Goal: Task Accomplishment & Management: Complete application form

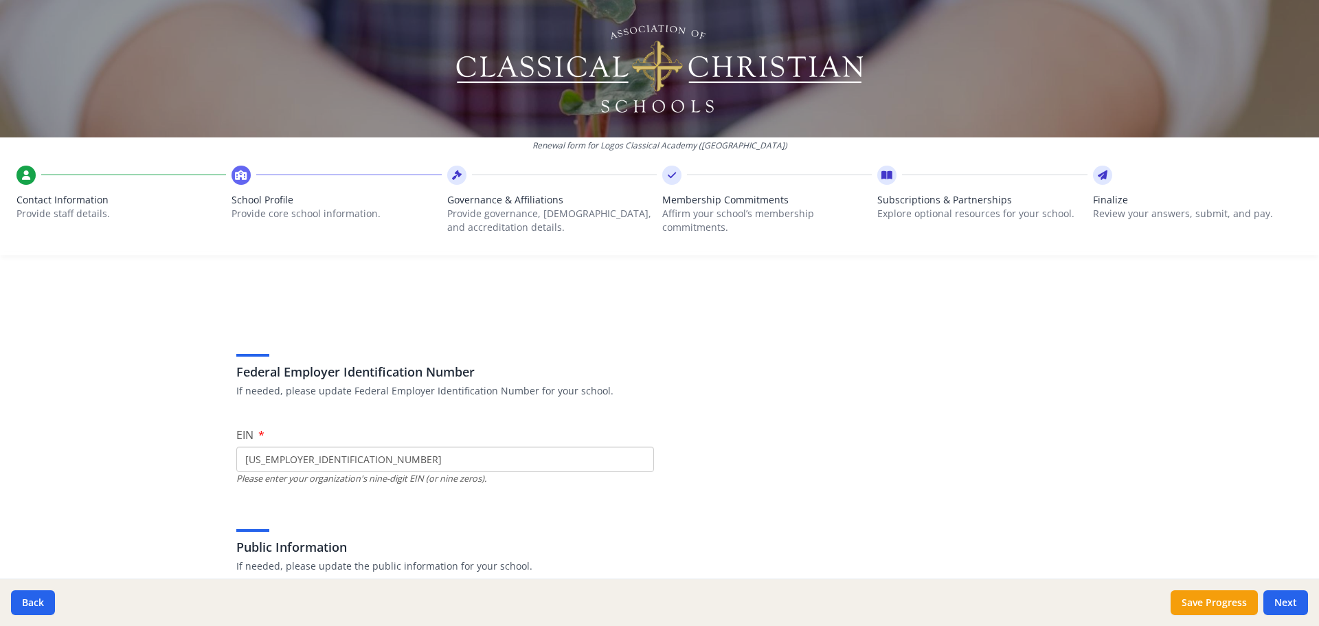
scroll to position [166, 0]
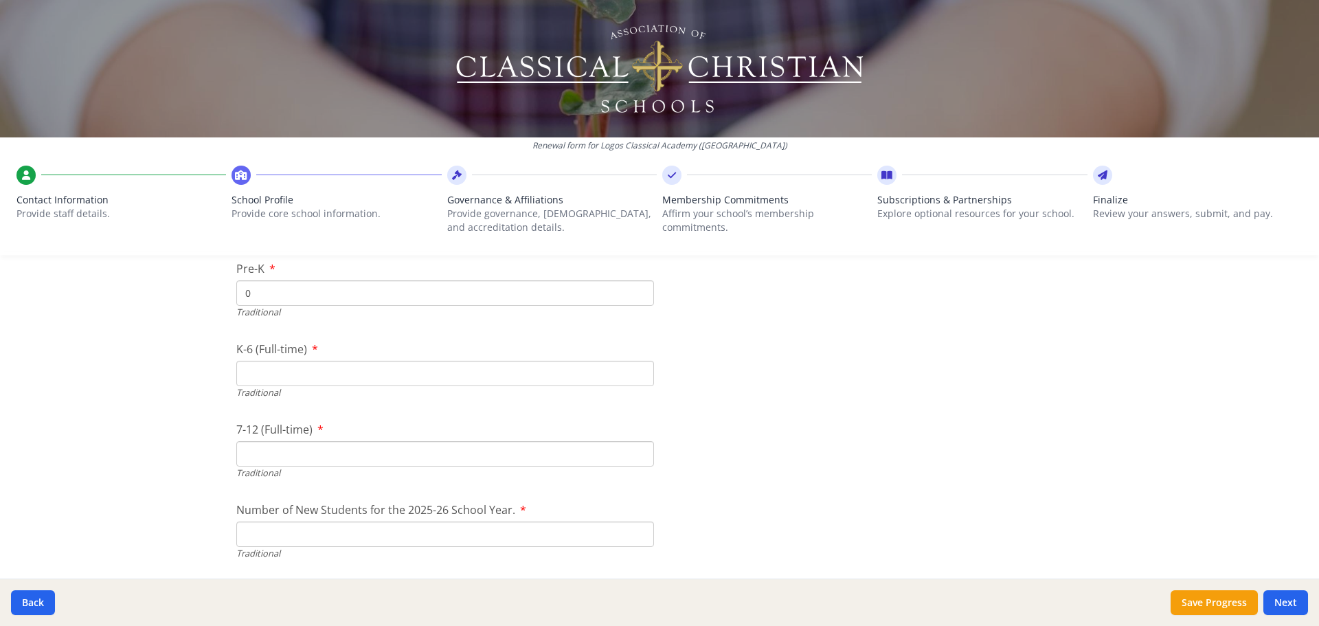
click at [342, 376] on input "K-6 (Full-time)" at bounding box center [445, 373] width 418 height 25
type input "33"
drag, startPoint x: 892, startPoint y: 395, endPoint x: 895, endPoint y: 388, distance: 7.4
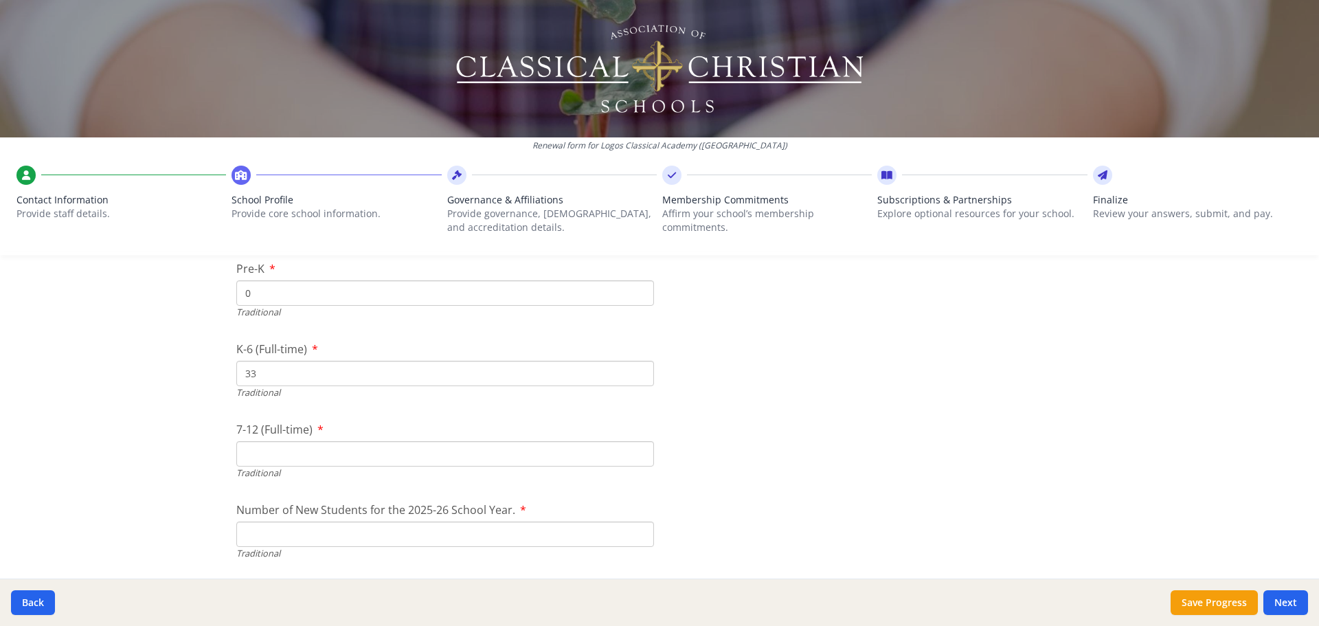
click at [290, 458] on input "7-12 (Full-time)" at bounding box center [445, 453] width 418 height 25
type input "5"
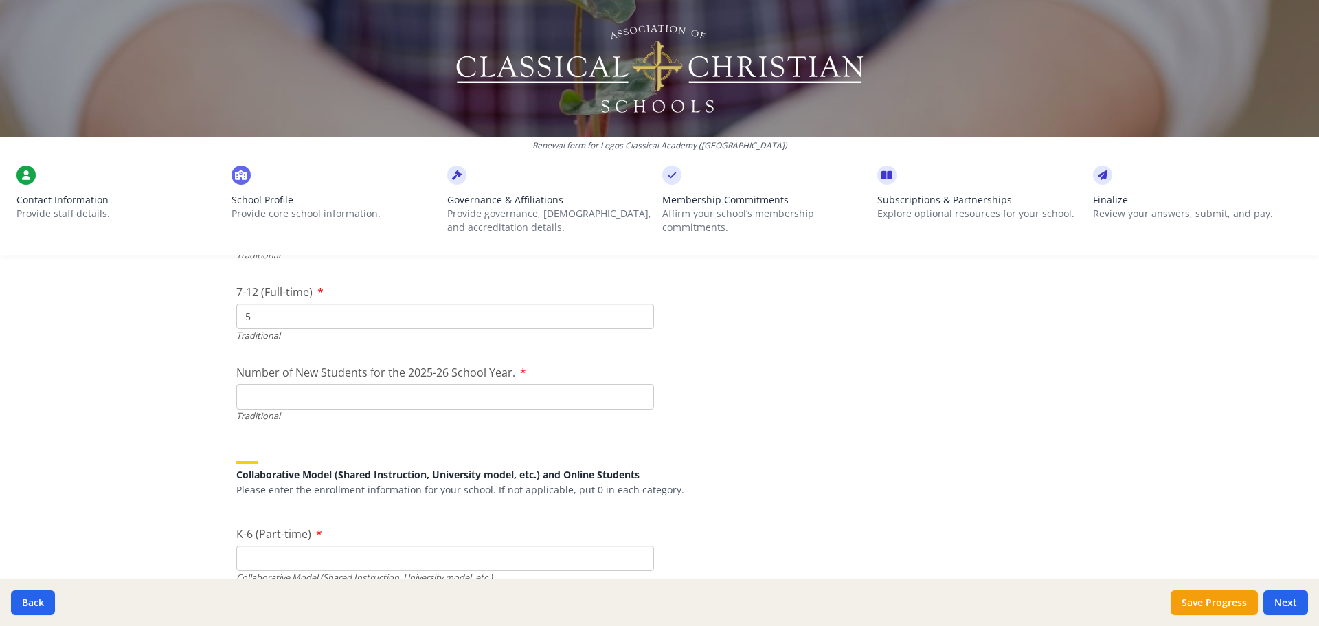
scroll to position [3229, 0]
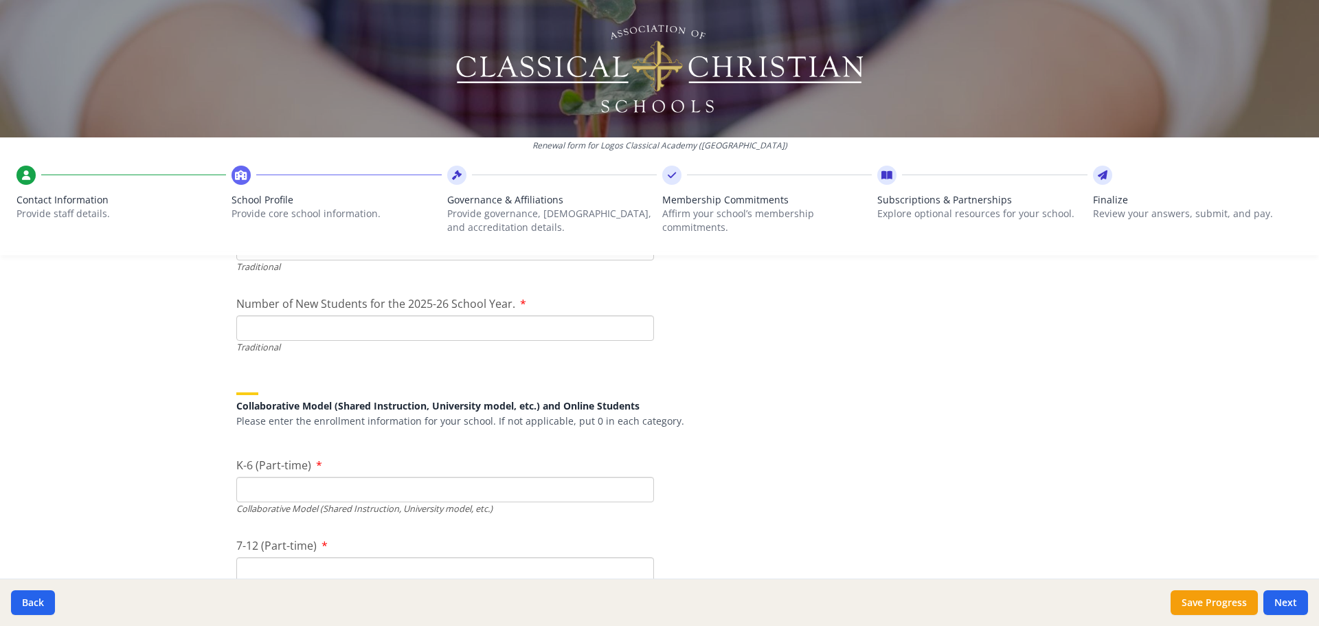
click at [359, 334] on input "Number of New Students for the 2025-26 School Year." at bounding box center [445, 327] width 418 height 25
type input "8"
click at [886, 398] on div "Collaborative Model (Shared Instruction, University model, etc.) and Online Stu…" at bounding box center [659, 402] width 846 height 52
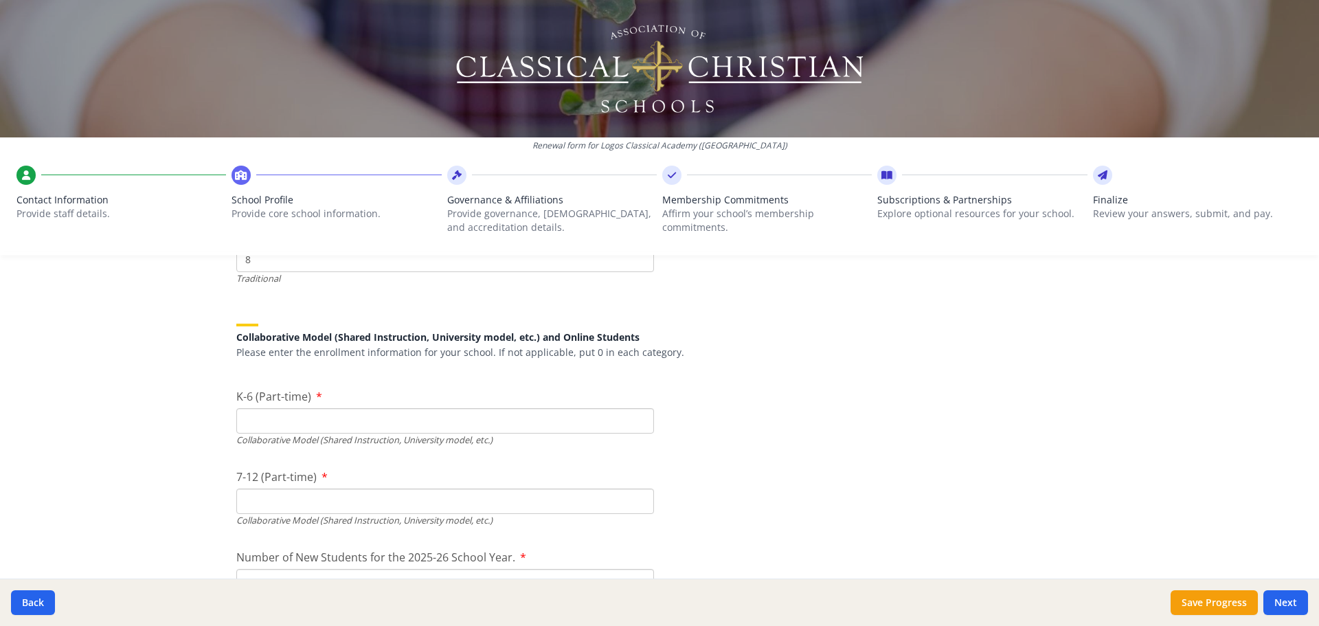
scroll to position [3367, 0]
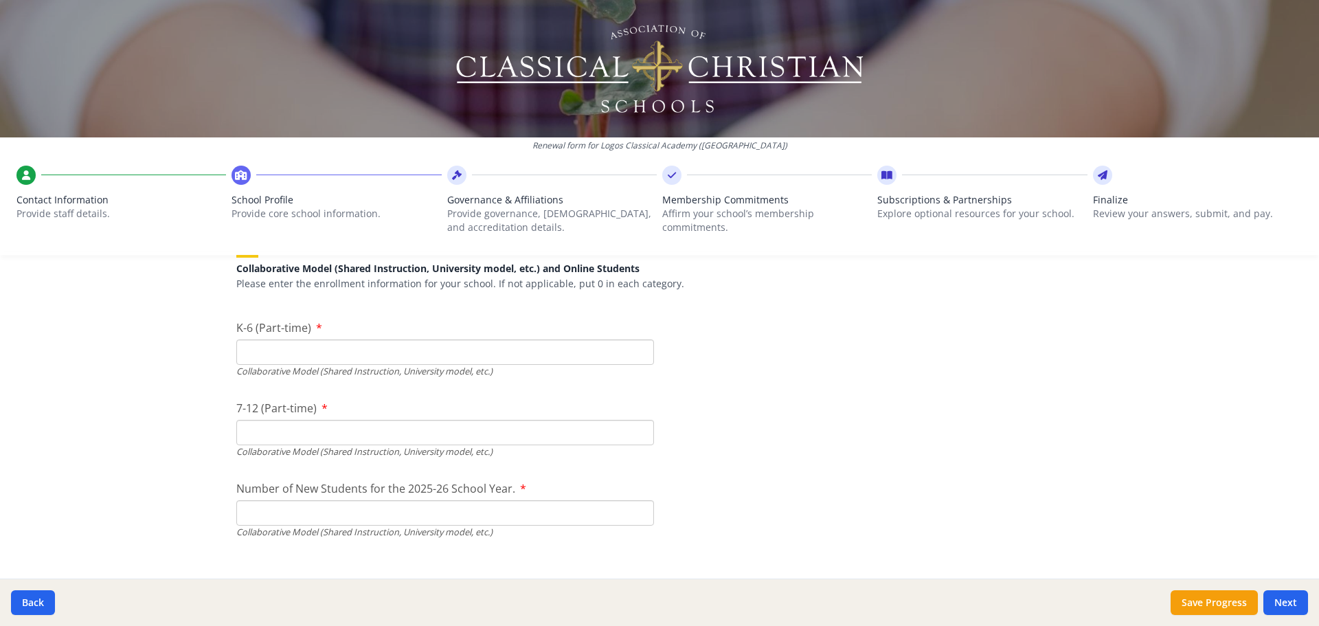
click at [310, 354] on input "K-6 (Part-time)" at bounding box center [445, 351] width 418 height 25
type input "98"
click at [352, 437] on input "7-12 (Part-time)" at bounding box center [445, 432] width 418 height 25
type input "22"
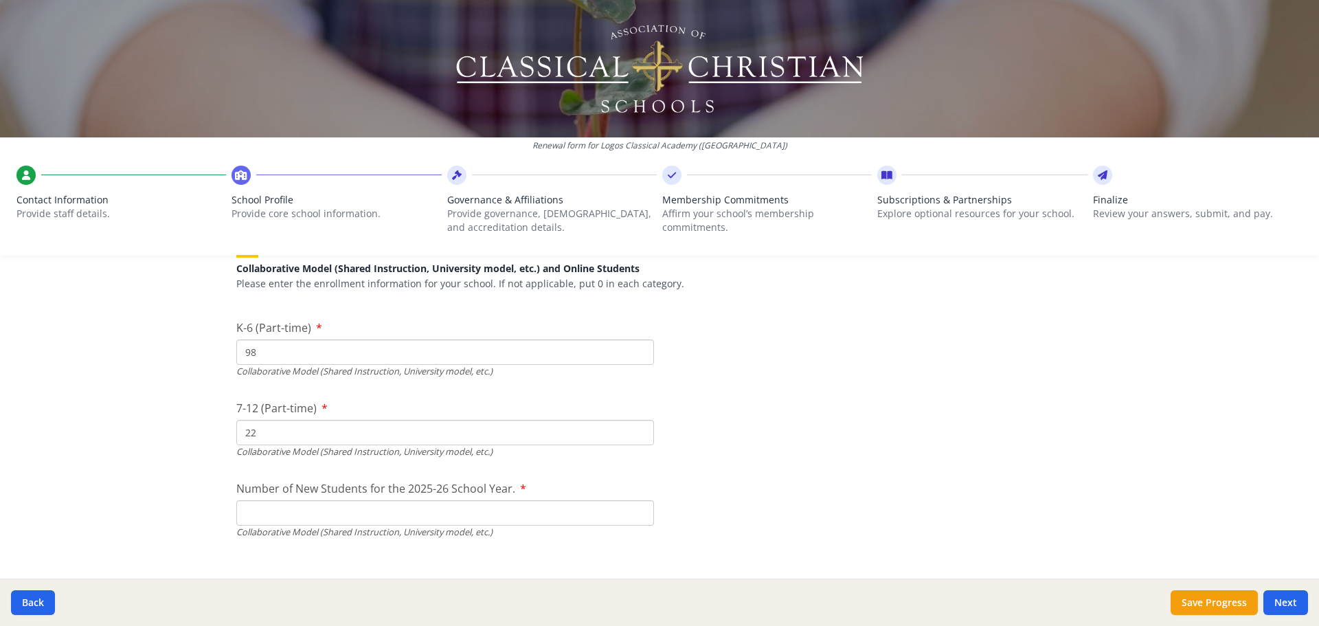
click at [391, 203] on input "Number of New Students for the 2025-26 School Year." at bounding box center [445, 190] width 418 height 25
type input "37"
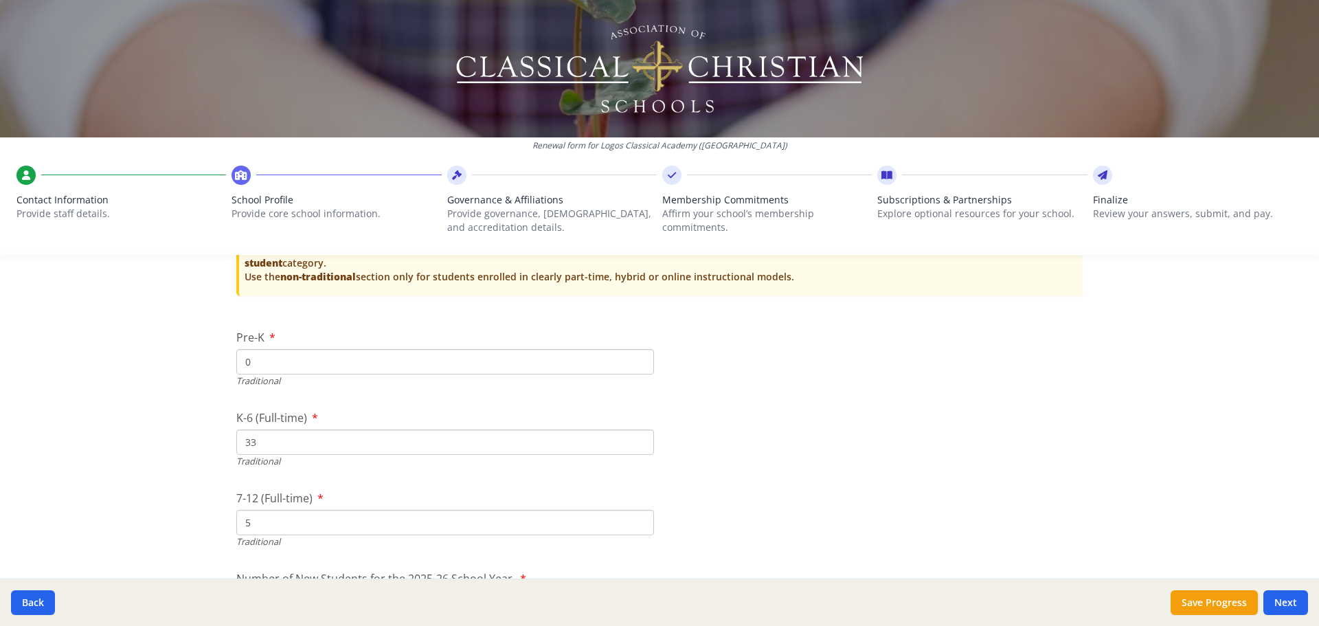
scroll to position [3023, 0]
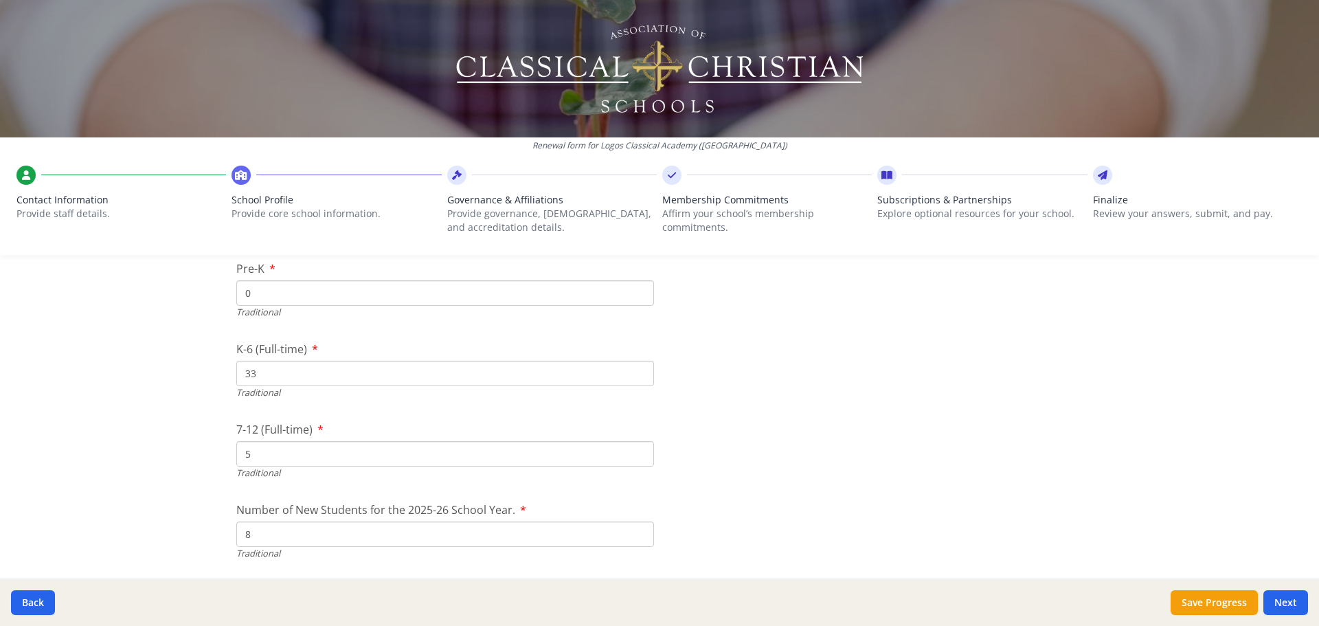
drag, startPoint x: 272, startPoint y: 456, endPoint x: 225, endPoint y: 467, distance: 48.0
type input "11"
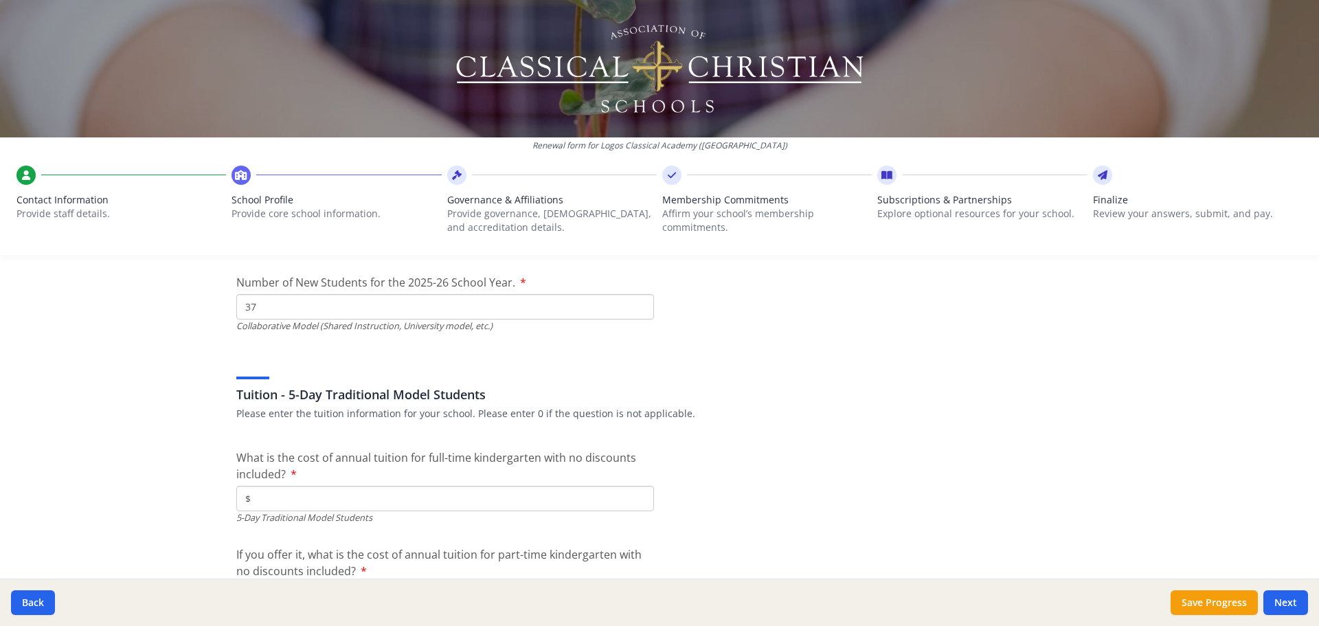
scroll to position [3641, 0]
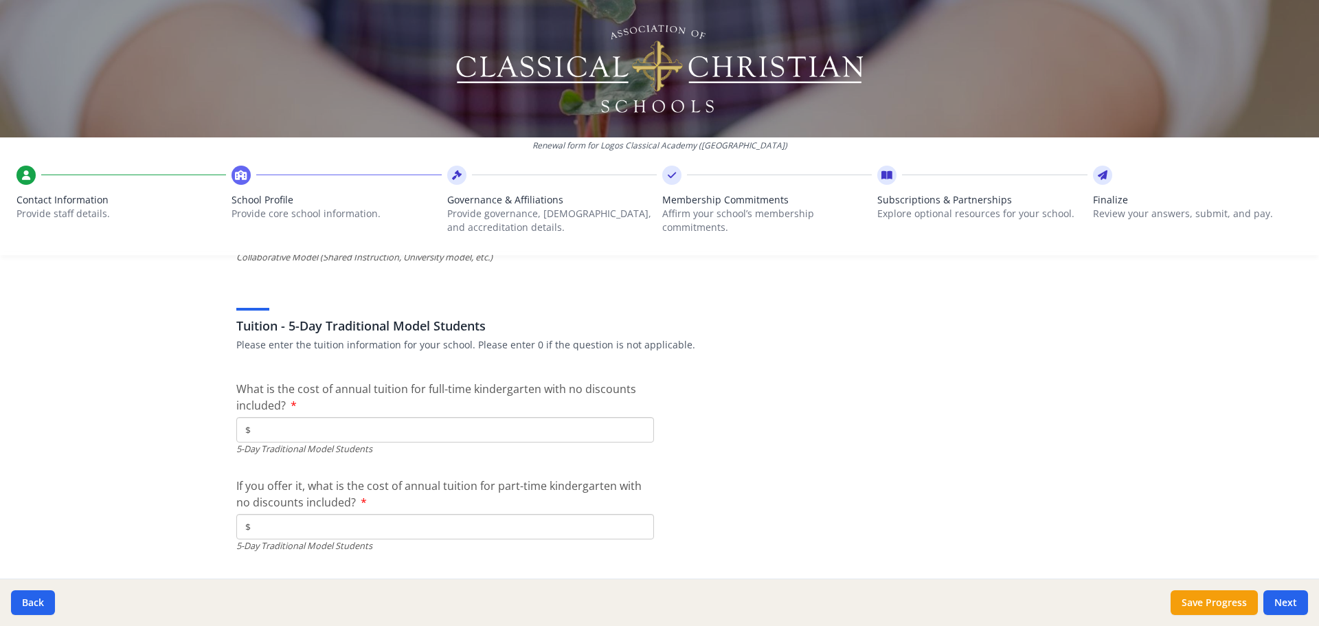
click at [473, 432] on input "$" at bounding box center [445, 429] width 418 height 25
drag, startPoint x: 276, startPoint y: 433, endPoint x: 210, endPoint y: 425, distance: 66.4
click at [210, 425] on div "Renewal form for Logos Classical Academy ([GEOGRAPHIC_DATA]) Contact Informatio…" at bounding box center [659, 313] width 1319 height 626
type input "$8 300"
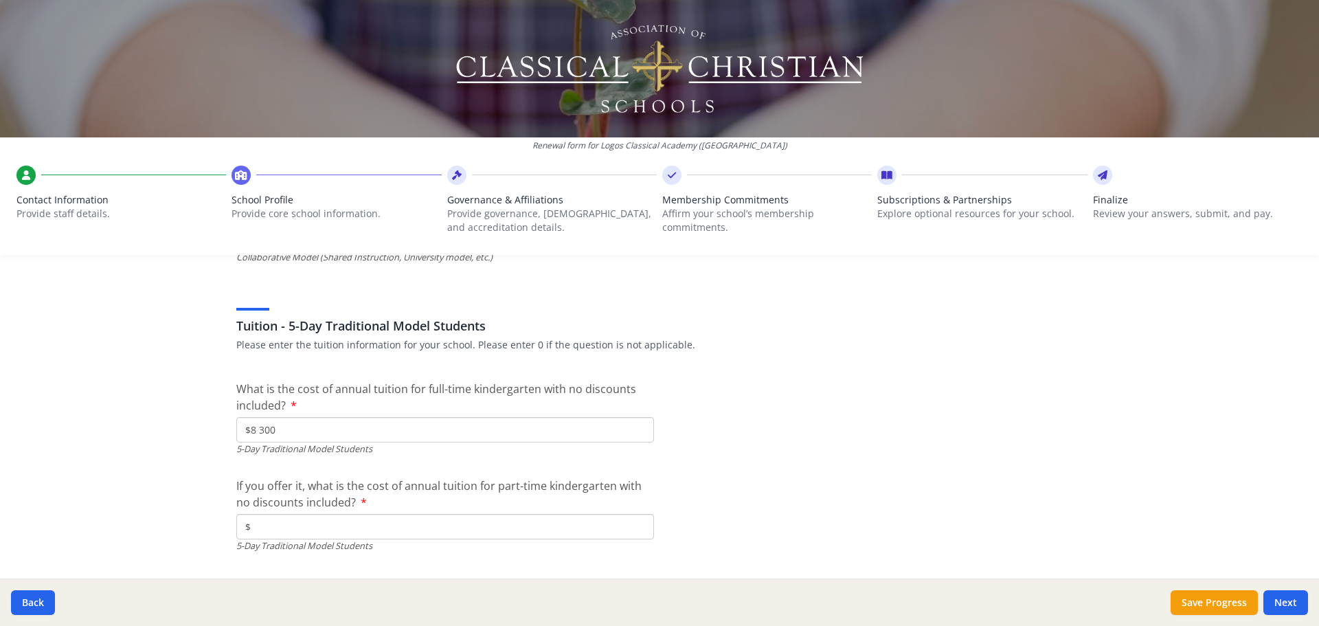
scroll to position [3710, 0]
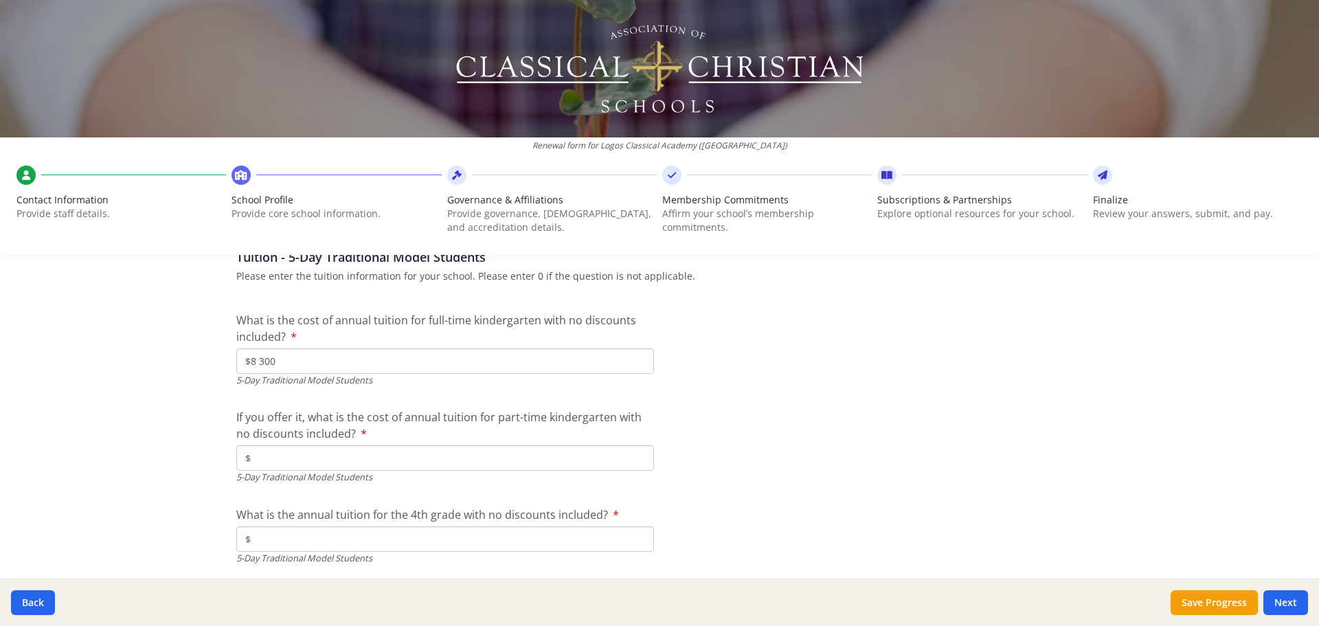
click at [560, 454] on input "$" at bounding box center [445, 457] width 418 height 25
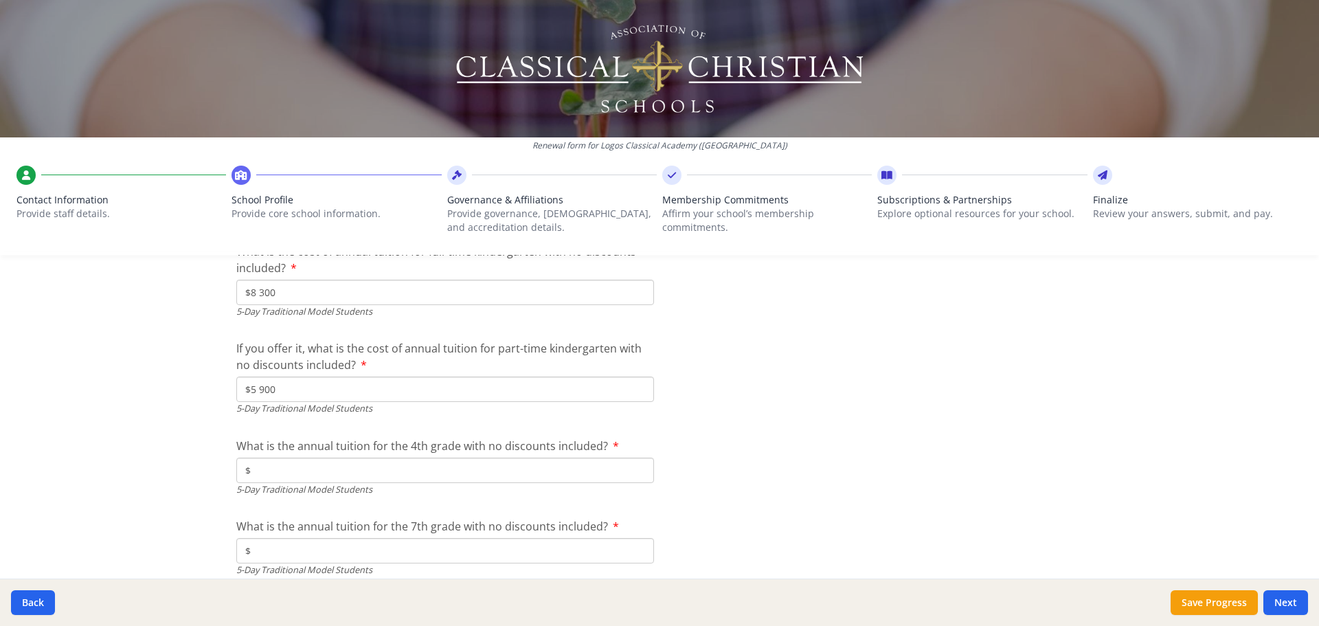
scroll to position [3847, 0]
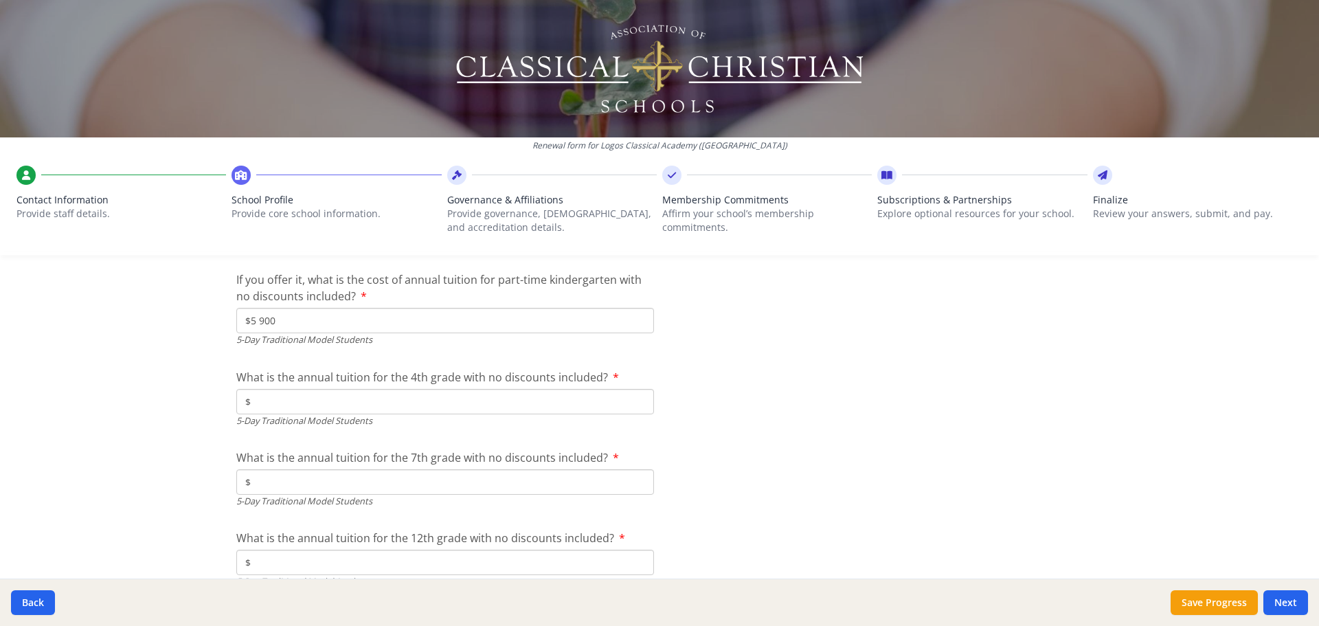
type input "$5 900"
click at [585, 403] on input "$" at bounding box center [445, 401] width 418 height 25
click at [456, 396] on input "$" at bounding box center [445, 401] width 418 height 25
type input "$9 400"
click at [511, 493] on input "$" at bounding box center [445, 481] width 418 height 25
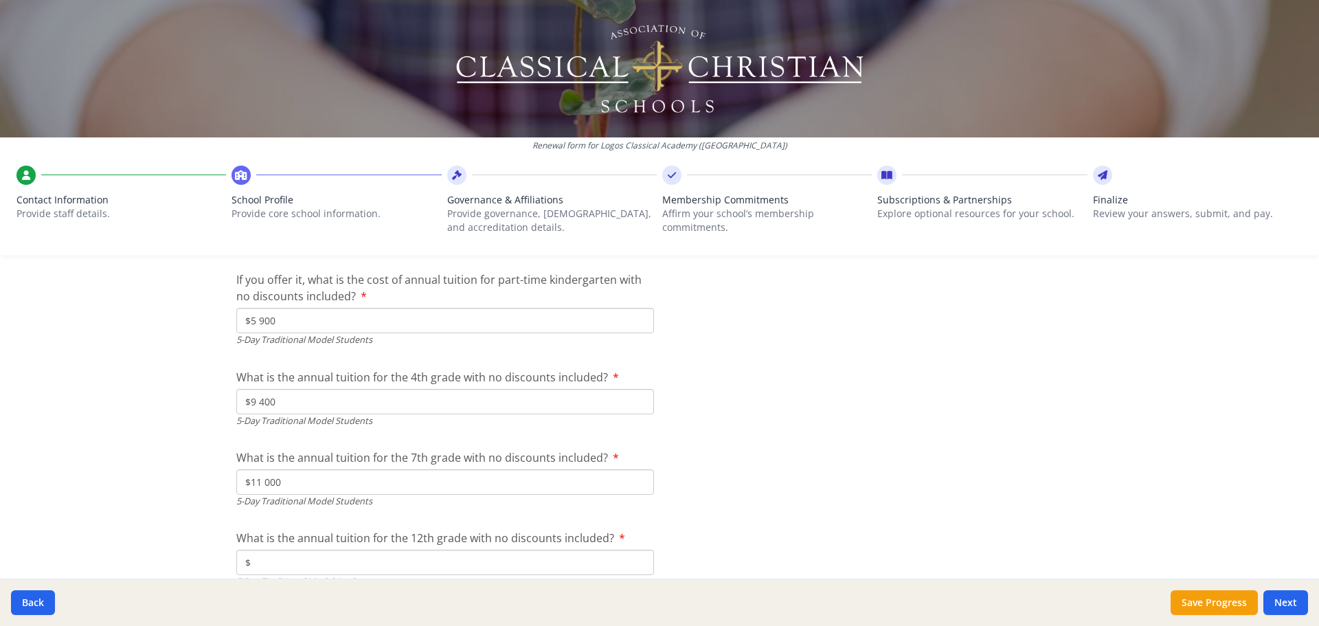
scroll to position [3916, 0]
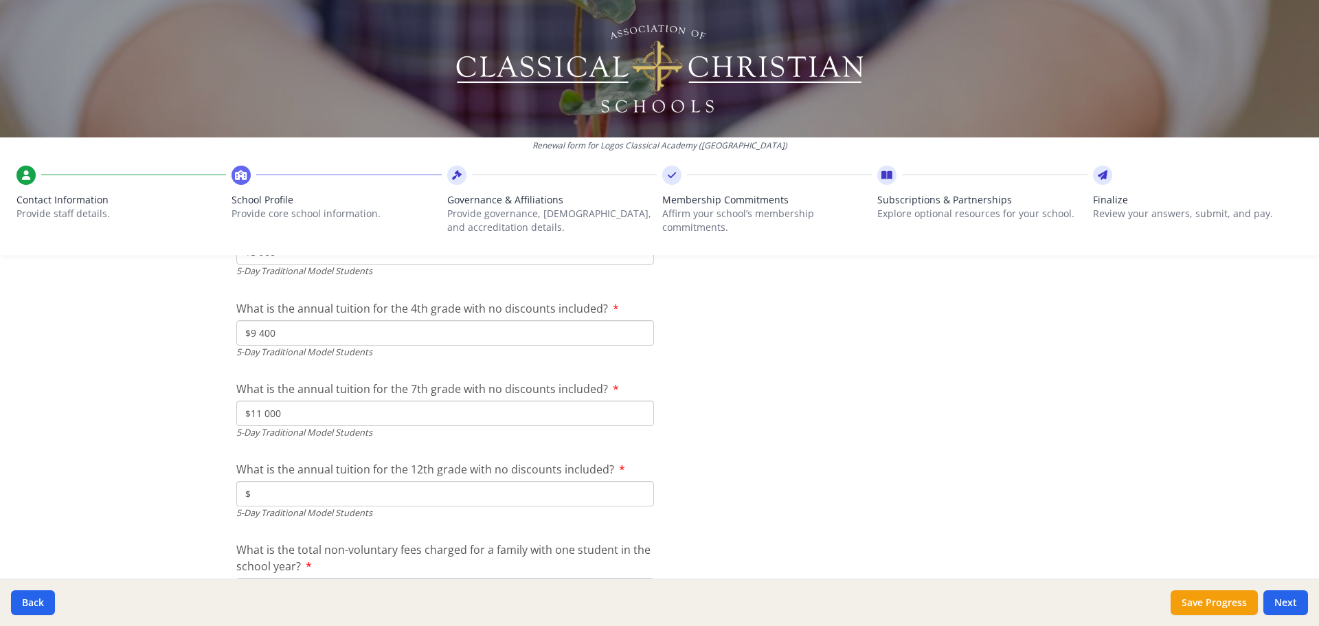
type input "$11 000"
click at [399, 496] on input "$" at bounding box center [445, 493] width 418 height 25
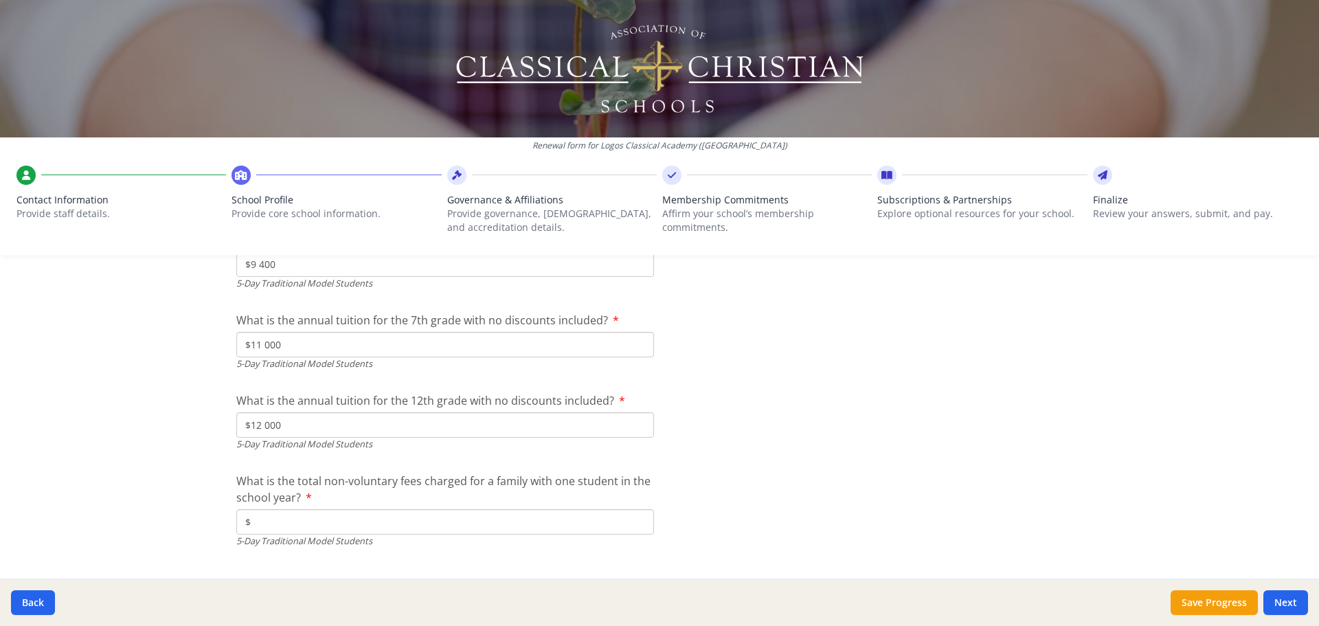
scroll to position [4054, 0]
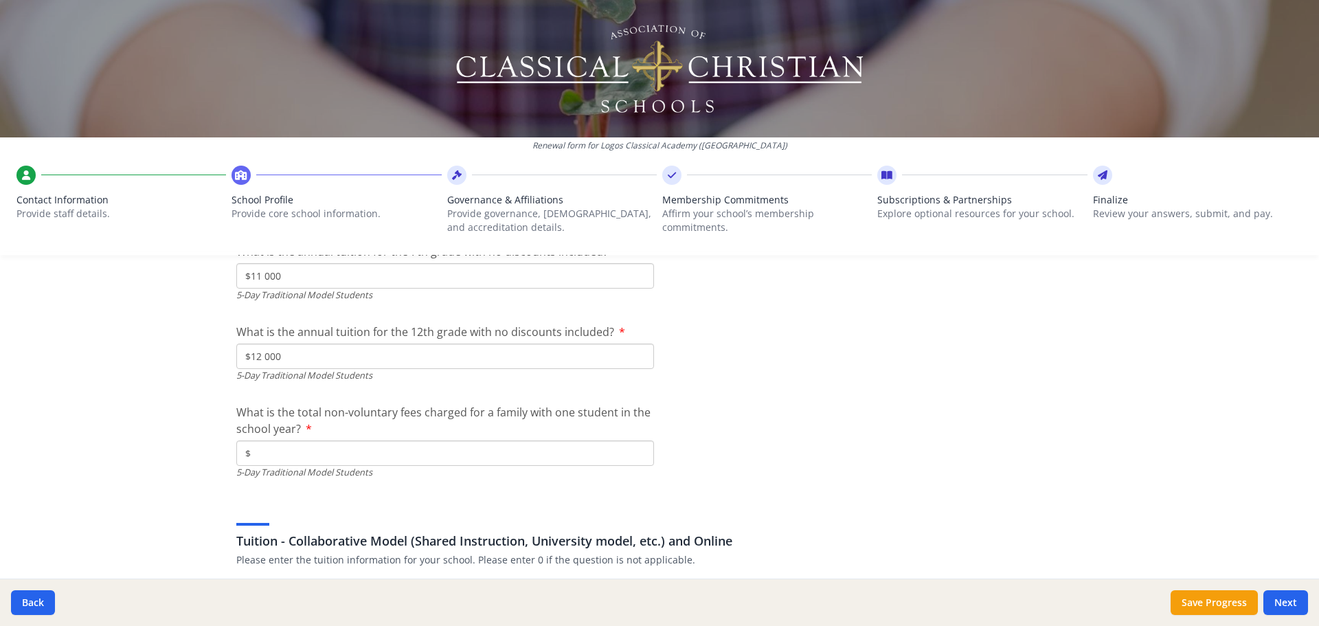
type input "$12 000"
click at [517, 449] on input "$" at bounding box center [445, 452] width 418 height 25
type input "$0"
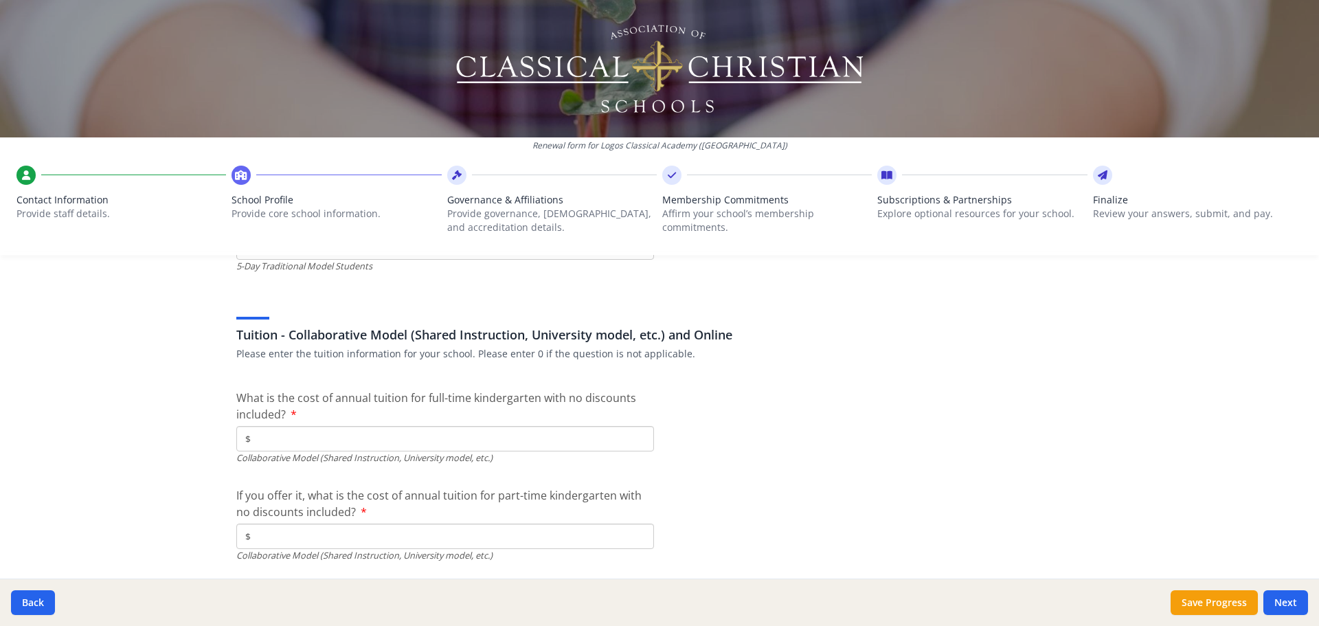
scroll to position [4328, 0]
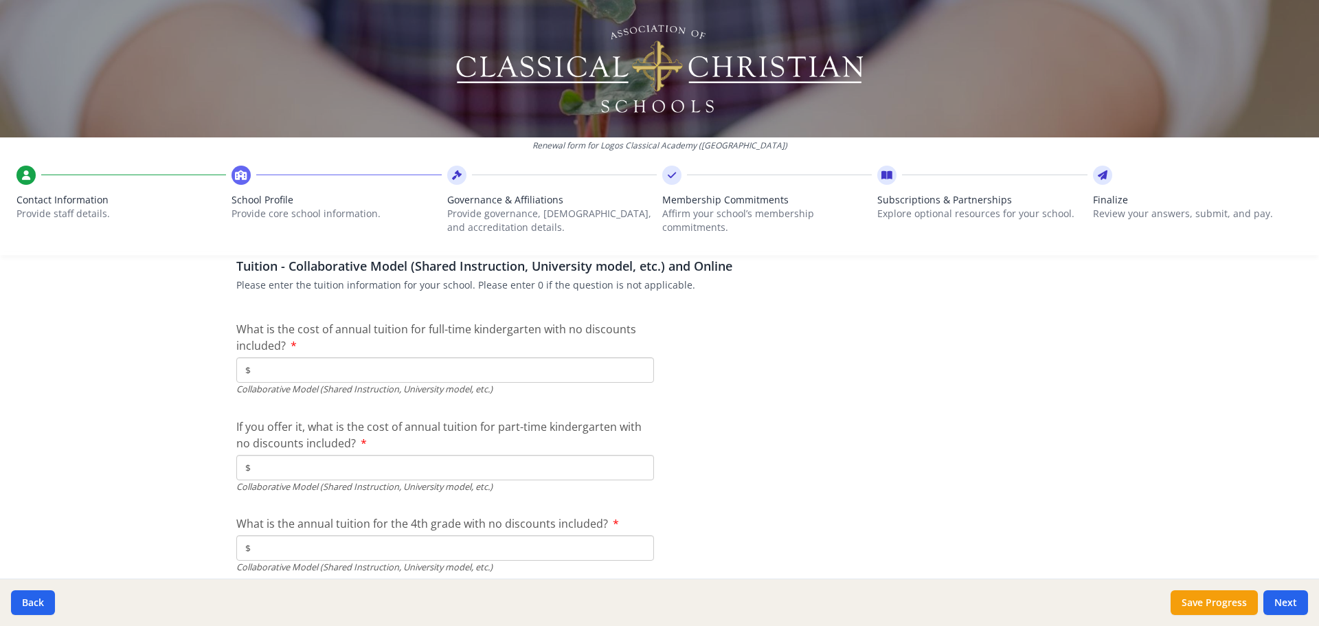
type input "$5 900"
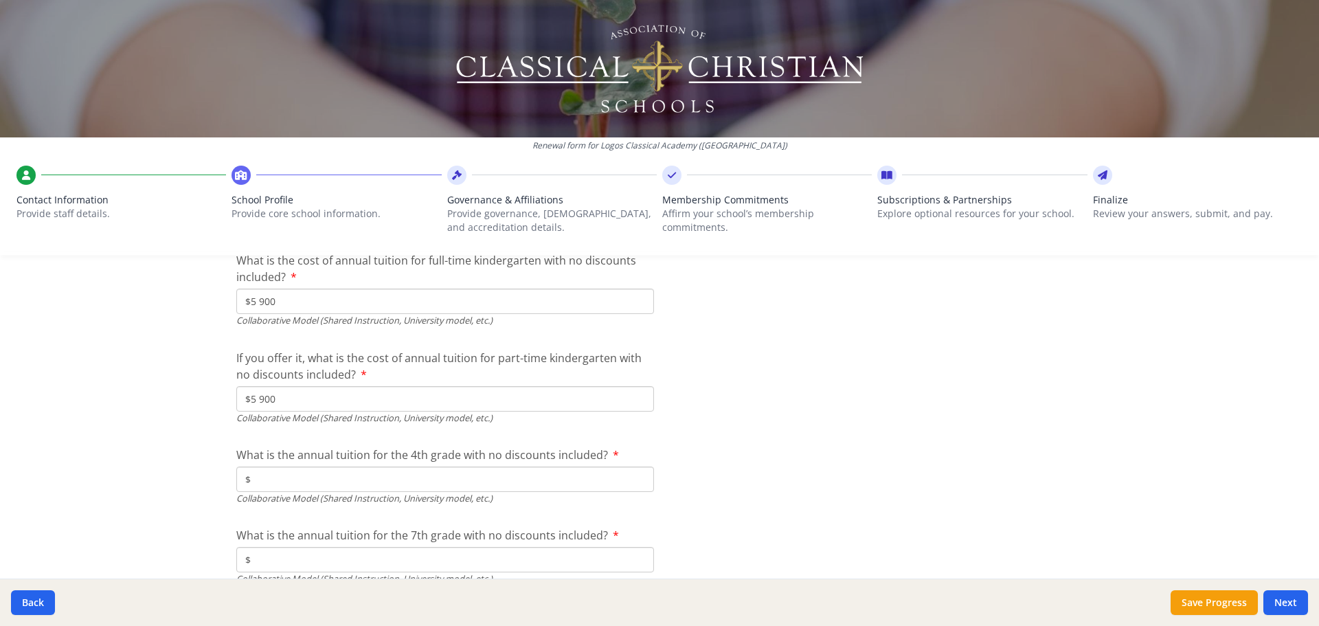
scroll to position [4466, 0]
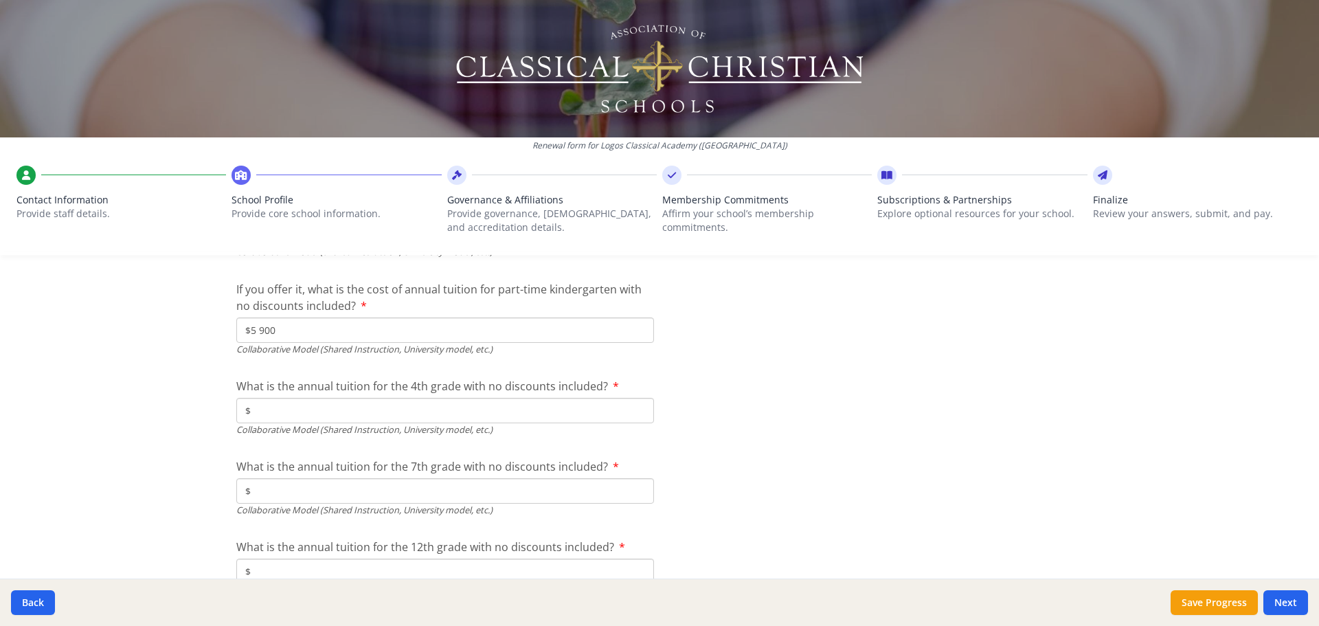
type input "$5 900"
type input "$6 800"
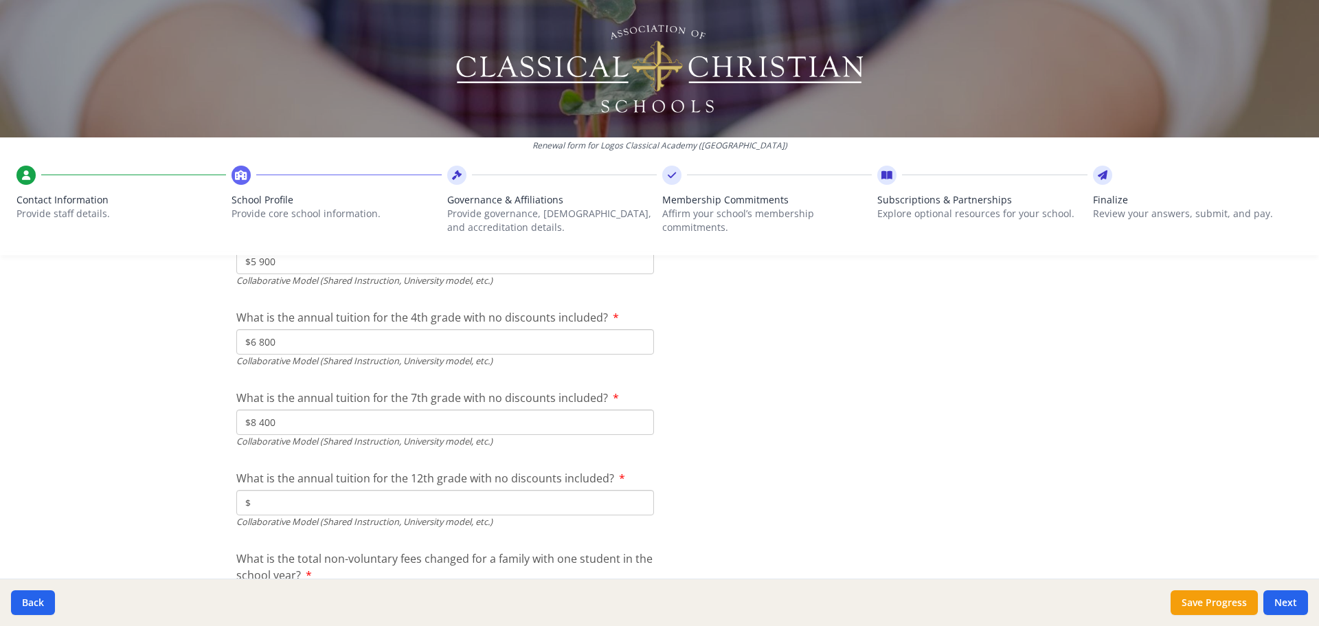
scroll to position [4603, 0]
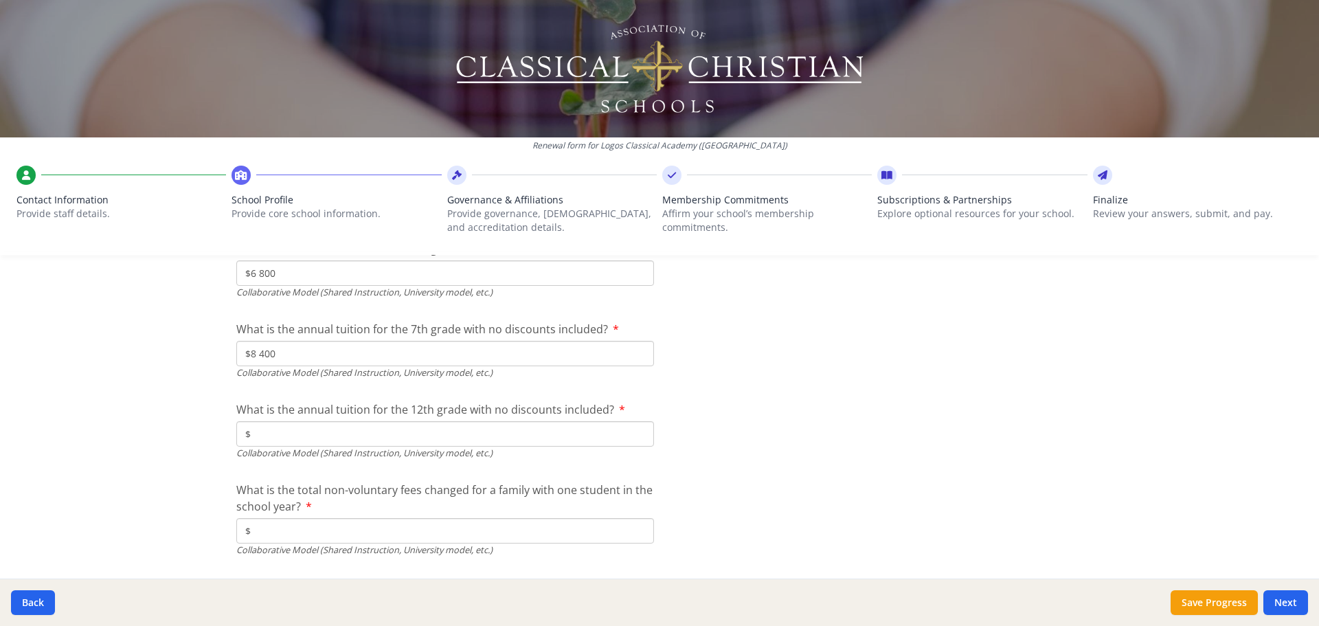
type input "$8 400"
type input "$9 400"
click at [432, 535] on input "$" at bounding box center [445, 530] width 418 height 25
type input "$0"
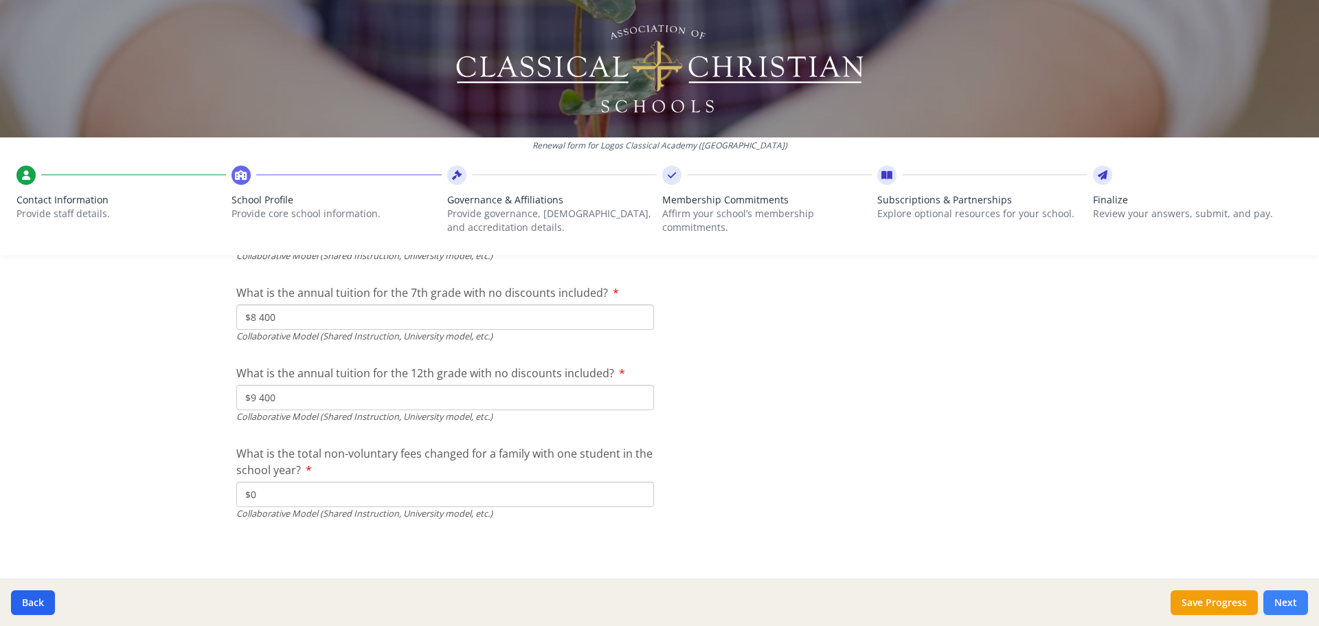
click at [1286, 607] on button "Next" at bounding box center [1285, 602] width 45 height 25
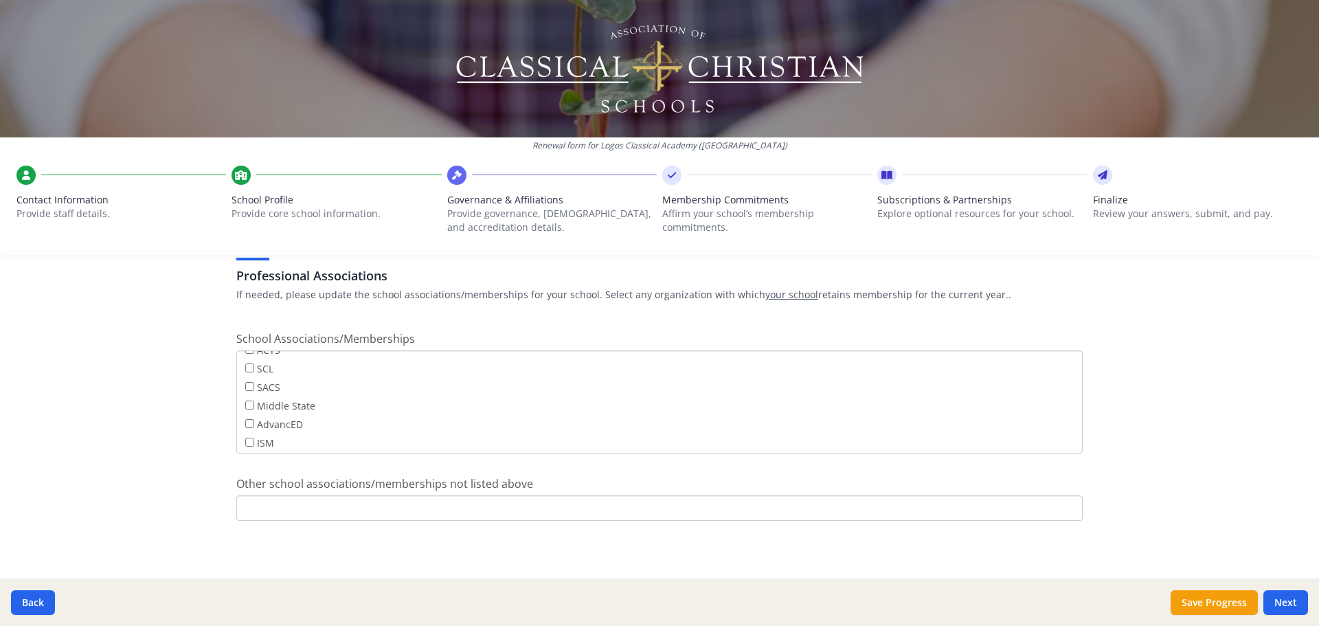
scroll to position [111, 0]
click at [1283, 602] on button "Next" at bounding box center [1285, 602] width 45 height 25
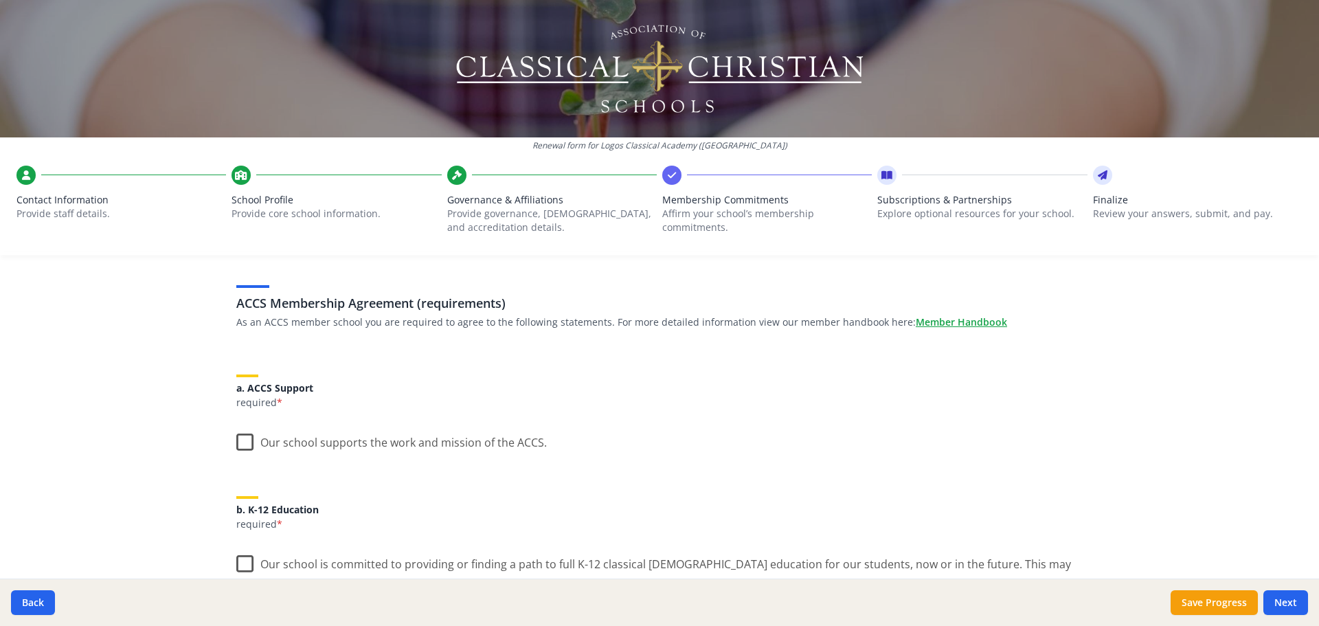
scroll to position [137, 0]
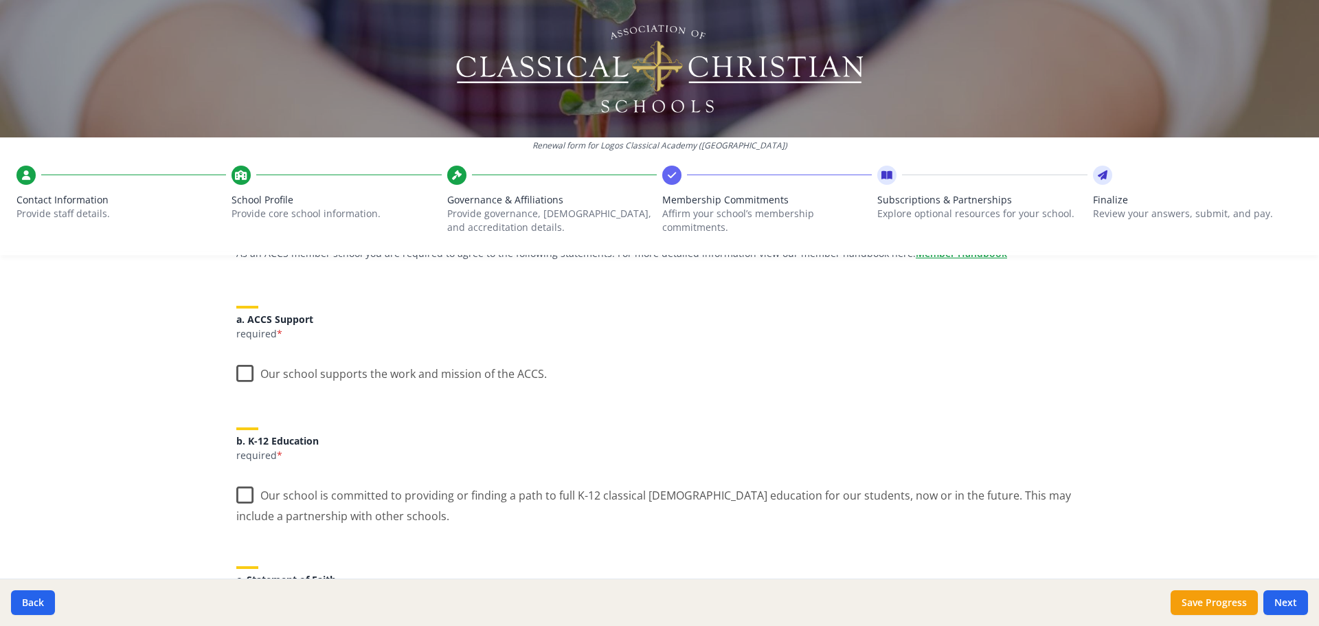
click at [240, 378] on label "Our school supports the work and mission of the ACCS." at bounding box center [391, 371] width 311 height 30
click at [0, 0] on input "Our school supports the work and mission of the ACCS." at bounding box center [0, 0] width 0 height 0
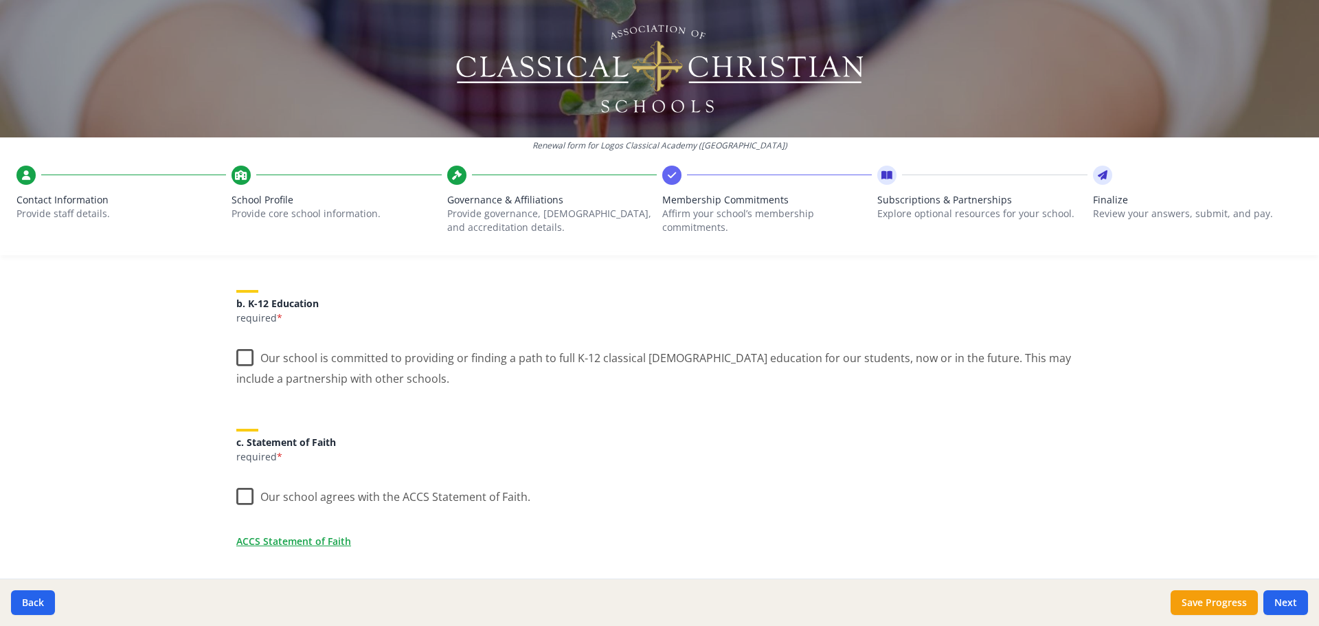
click at [237, 359] on label "Our school is committed to providing or finding a path to full K-12 classical […" at bounding box center [659, 363] width 846 height 46
click at [0, 0] on input "Our school is committed to providing or finding a path to full K-12 classical […" at bounding box center [0, 0] width 0 height 0
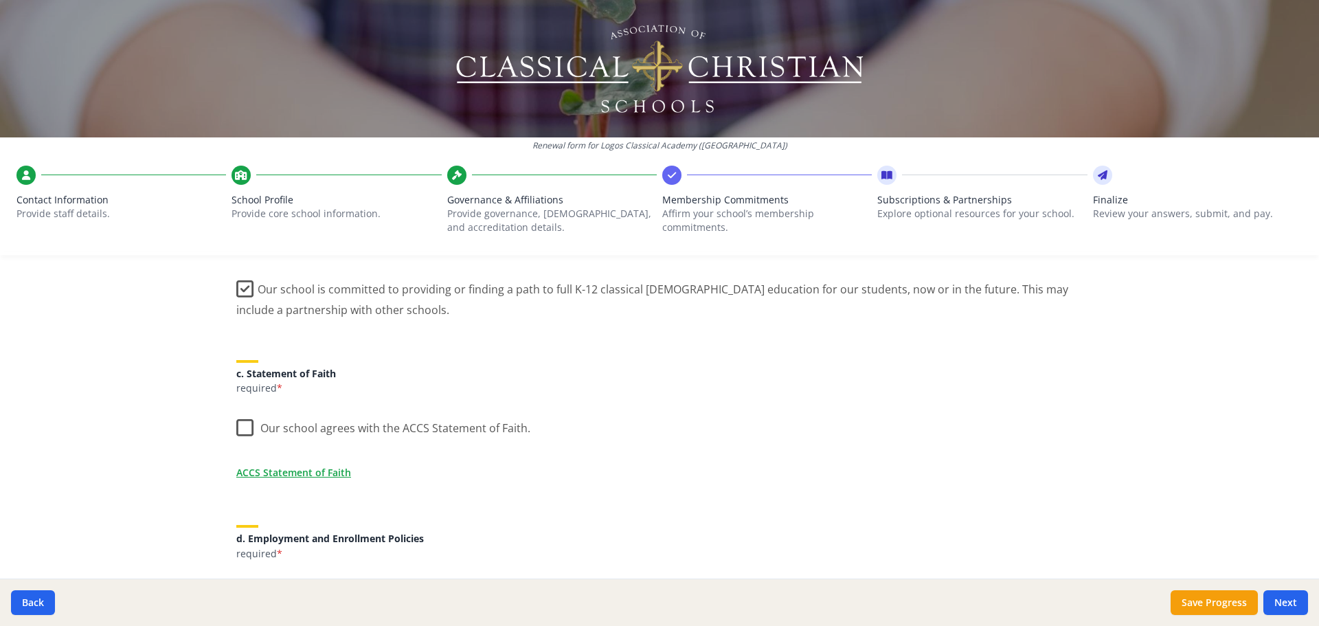
scroll to position [412, 0]
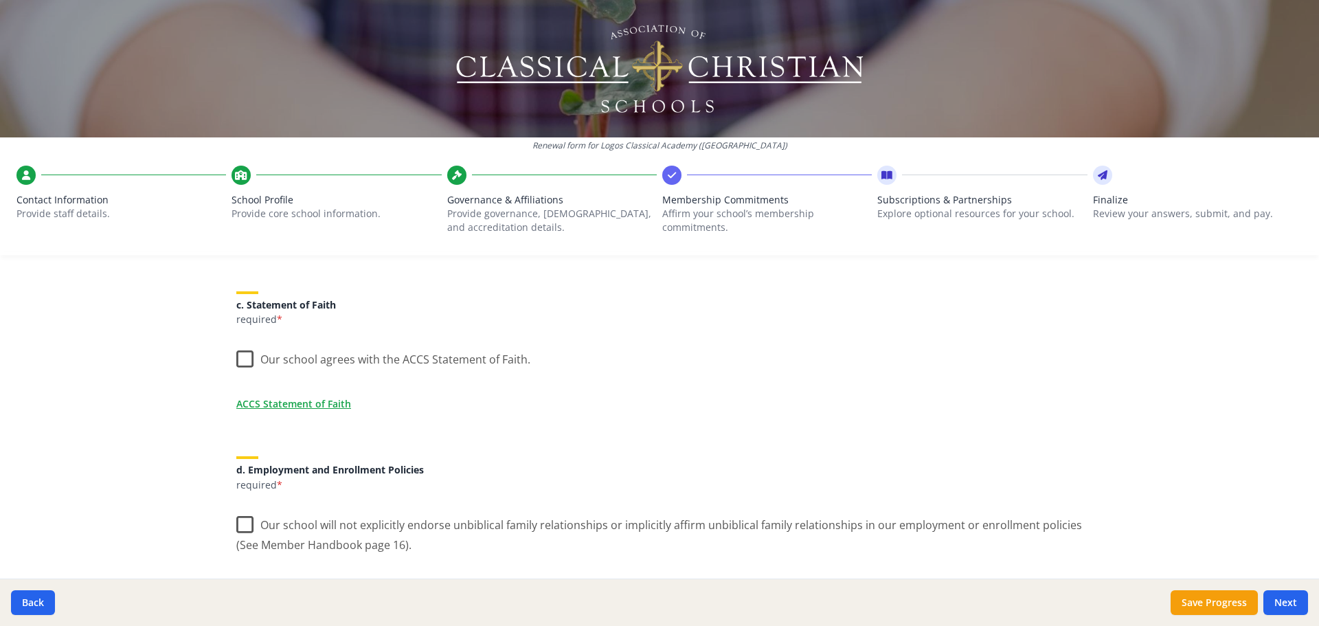
click at [248, 355] on label "Our school agrees with the ACCS Statement of Faith." at bounding box center [383, 356] width 294 height 30
click at [0, 0] on input "Our school agrees with the ACCS Statement of Faith." at bounding box center [0, 0] width 0 height 0
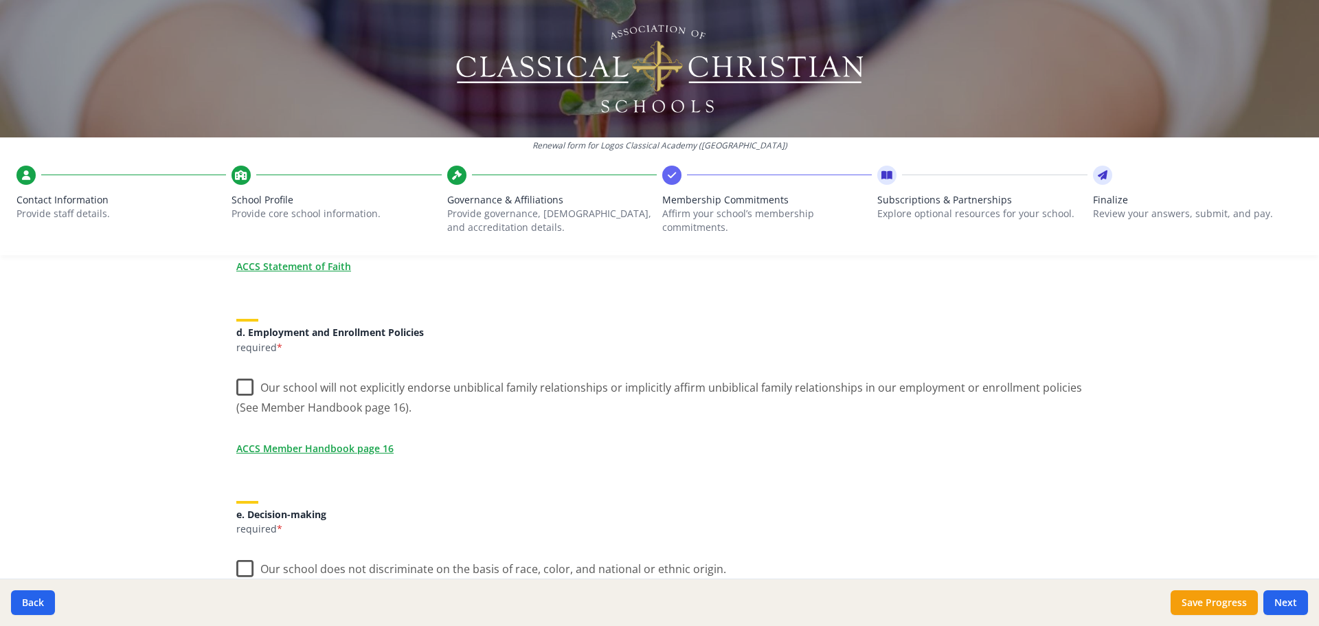
click at [238, 388] on label "Our school will not explicitly endorse unbiblical family relationships or impli…" at bounding box center [659, 393] width 846 height 46
click at [0, 0] on input "Our school will not explicitly endorse unbiblical family relationships or impli…" at bounding box center [0, 0] width 0 height 0
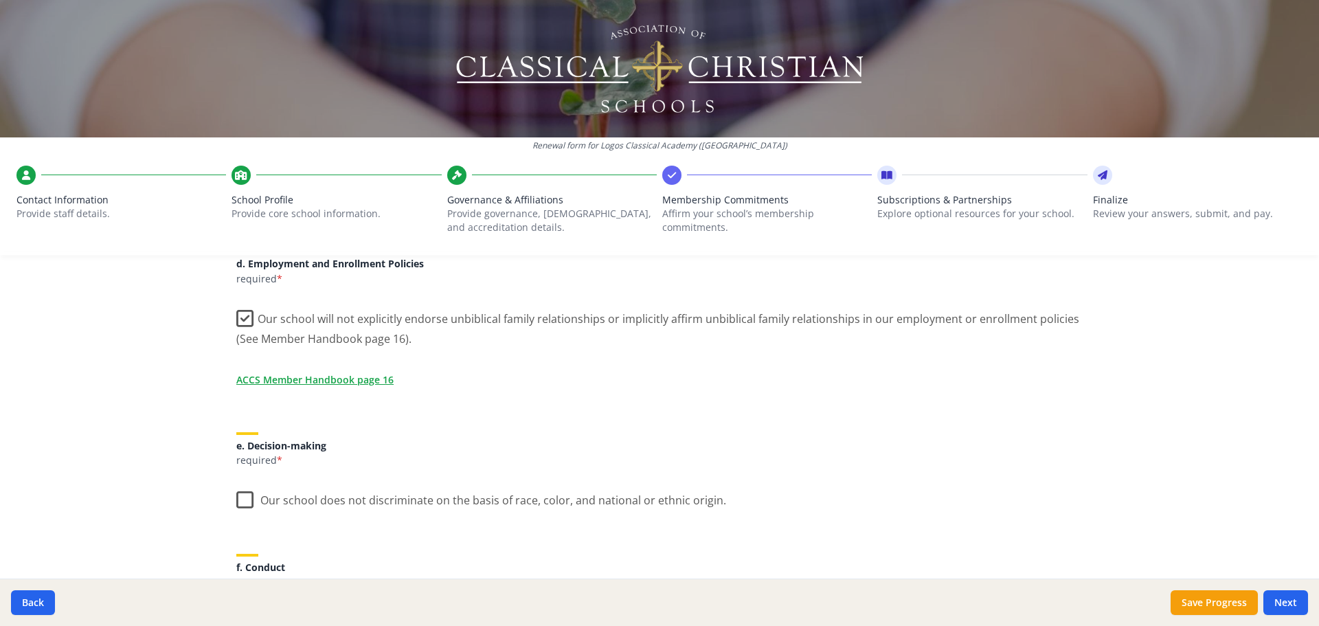
scroll to position [687, 0]
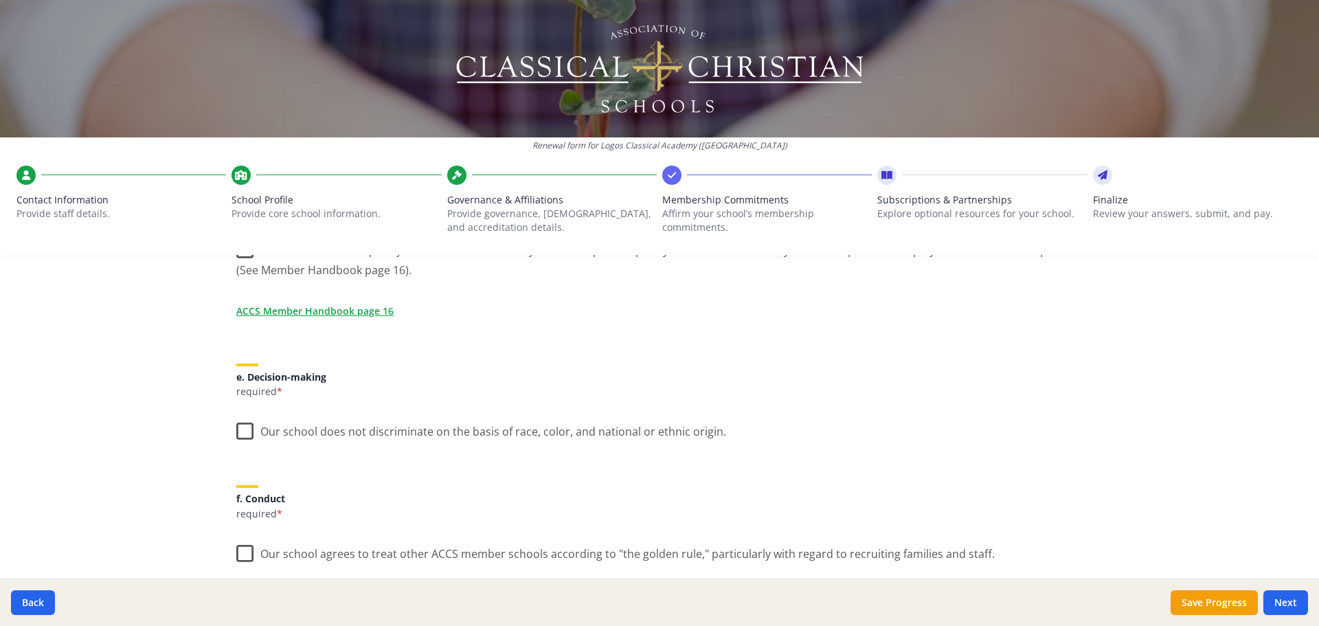
drag, startPoint x: 245, startPoint y: 427, endPoint x: 302, endPoint y: 433, distance: 57.3
click at [245, 428] on label "Our school does not discriminate on the basis of race, color, and national or e…" at bounding box center [481, 429] width 490 height 30
click at [0, 0] on input "Our school does not discriminate on the basis of race, color, and national or e…" at bounding box center [0, 0] width 0 height 0
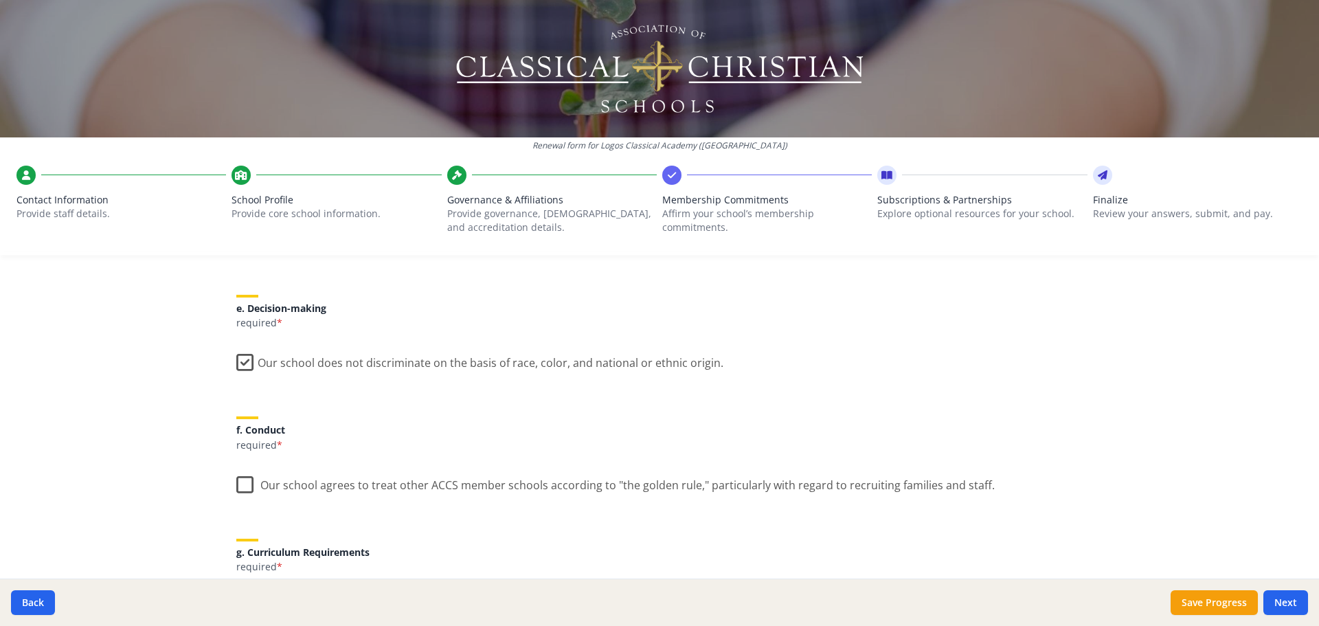
scroll to position [824, 0]
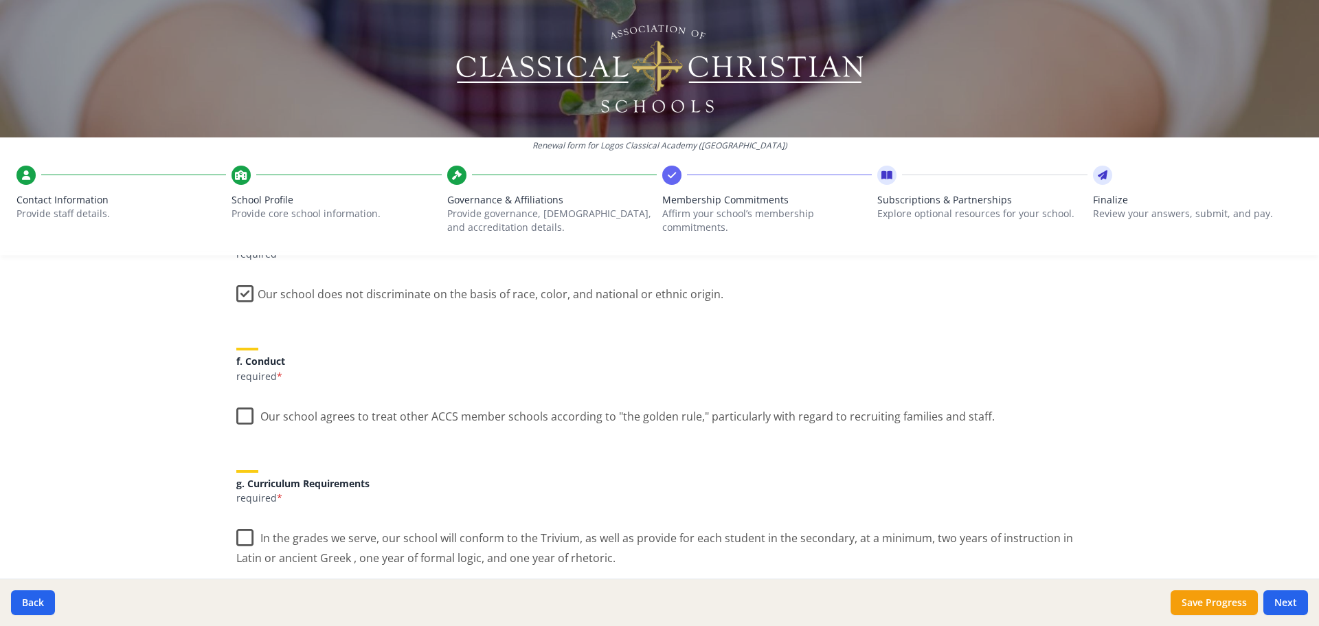
click at [247, 416] on label "Our school agrees to treat other ACCS member schools according to "the golden r…" at bounding box center [615, 413] width 759 height 30
click at [0, 0] on input "Our school agrees to treat other ACCS member schools according to "the golden r…" at bounding box center [0, 0] width 0 height 0
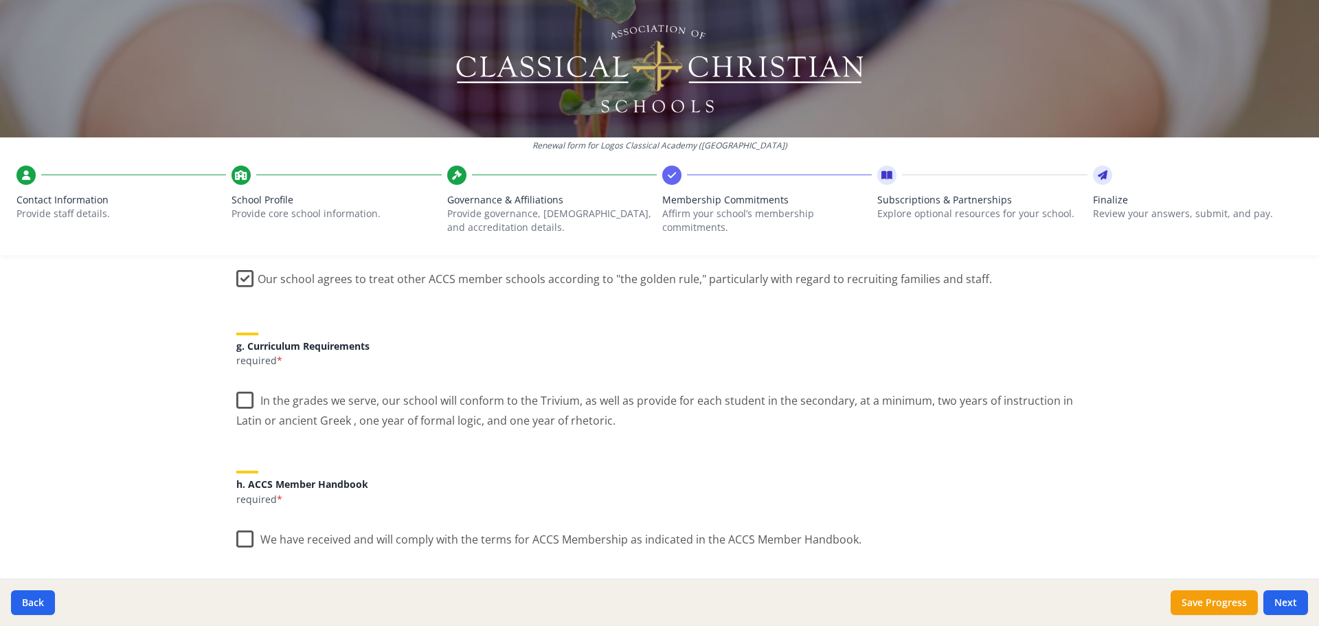
scroll to position [1031, 0]
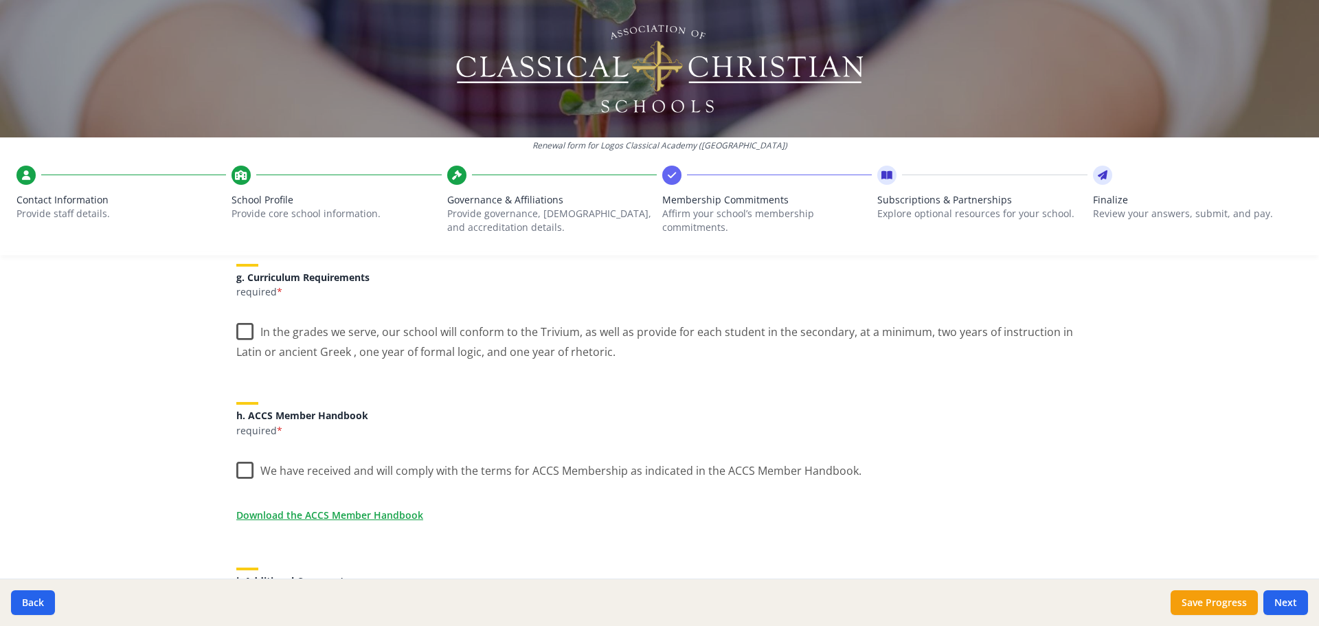
click at [236, 327] on label "In the grades we serve, our school will conform to the Trivium, as well as prov…" at bounding box center [659, 337] width 846 height 46
click at [0, 0] on input "In the grades we serve, our school will conform to the Trivium, as well as prov…" at bounding box center [0, 0] width 0 height 0
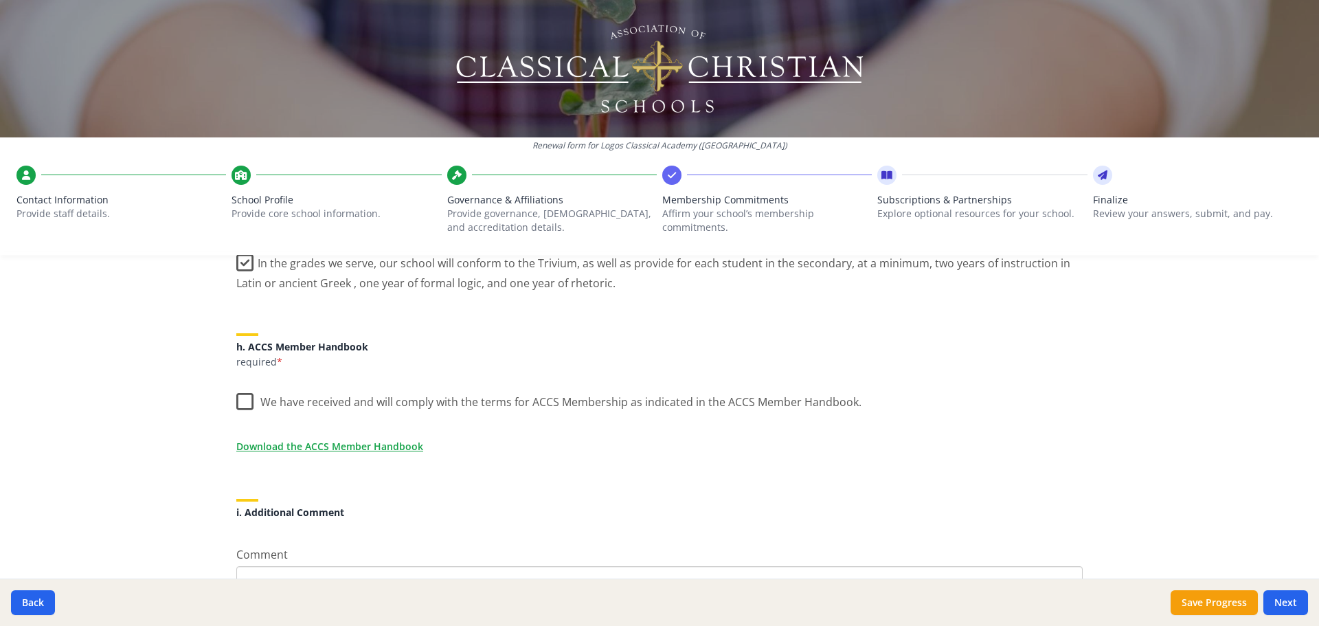
scroll to position [1168, 0]
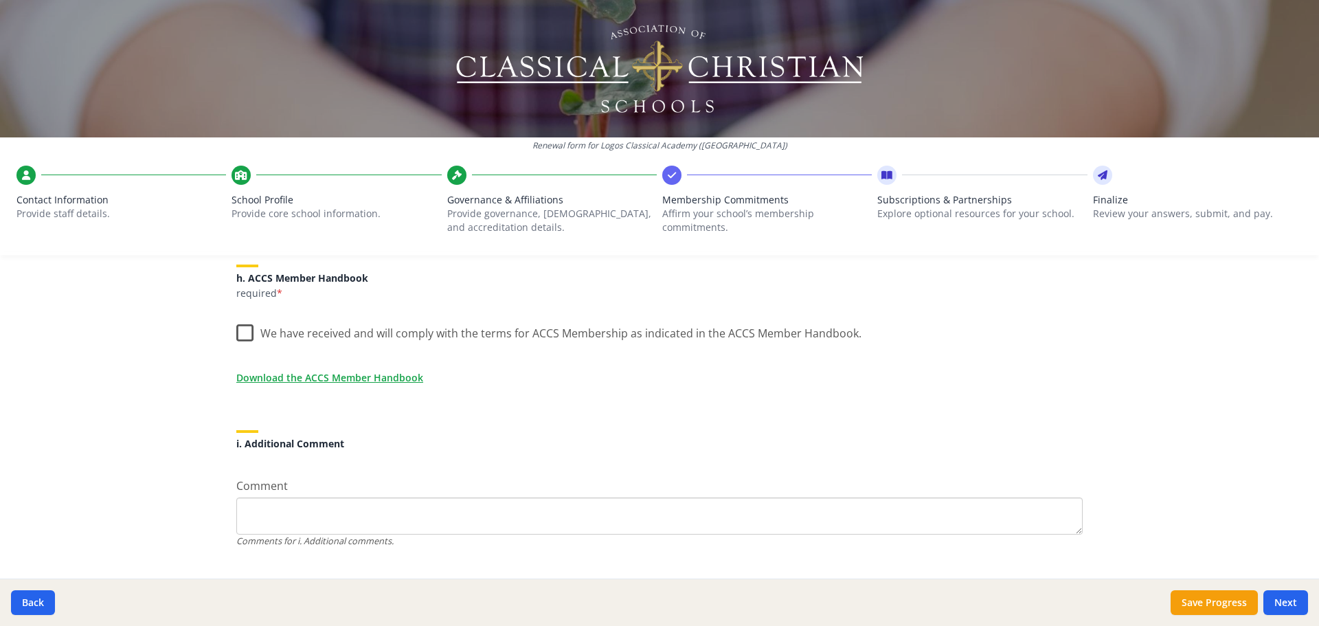
click at [245, 333] on label "We have received and will comply with the terms for ACCS Membership as indicate…" at bounding box center [548, 330] width 625 height 30
click at [0, 0] on input "We have received and will comply with the terms for ACCS Membership as indicate…" at bounding box center [0, 0] width 0 height 0
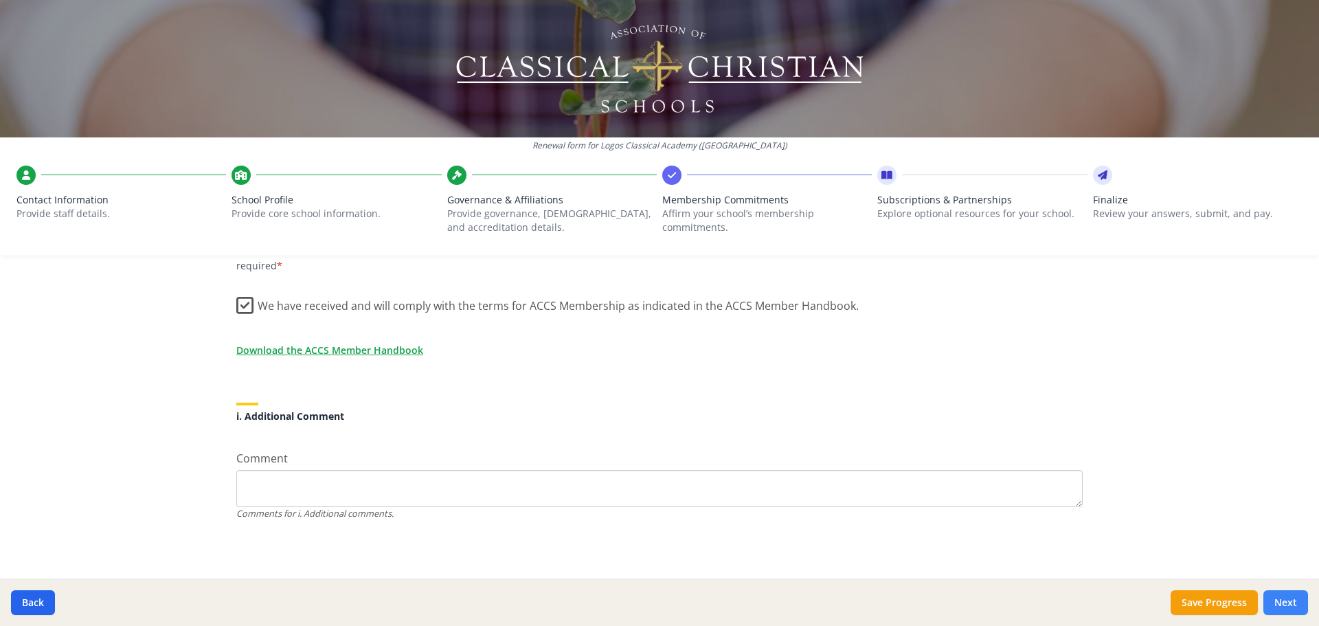
click at [1286, 606] on button "Next" at bounding box center [1285, 602] width 45 height 25
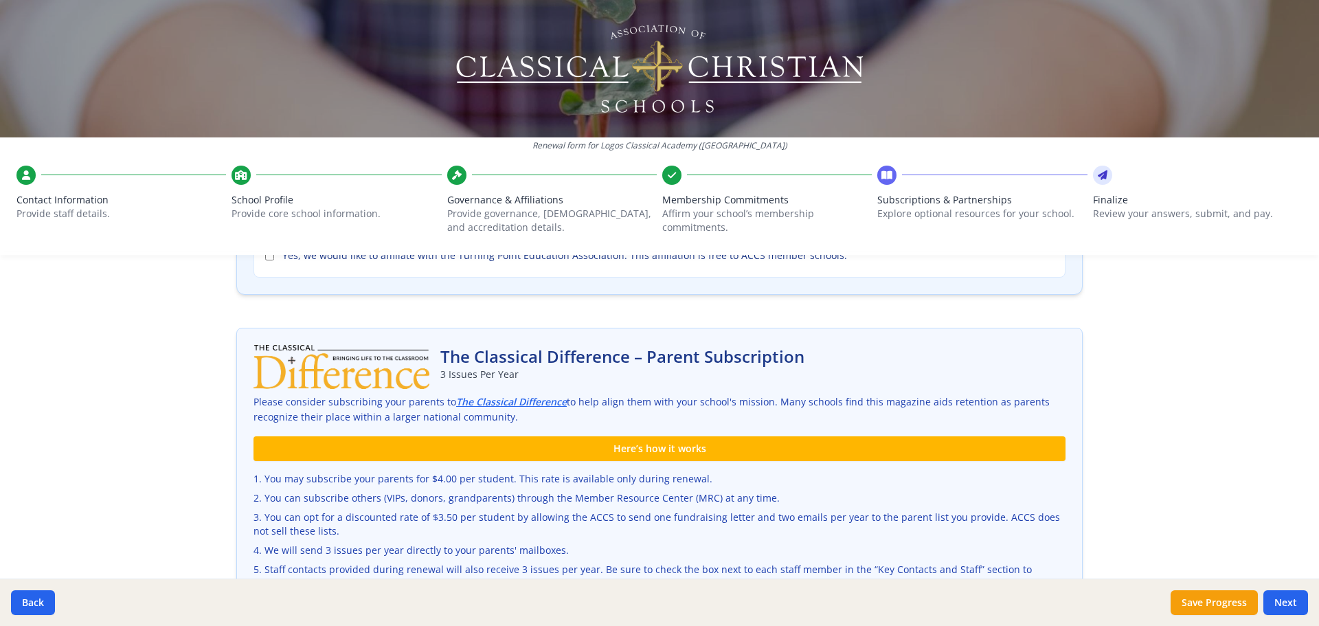
scroll to position [0, 0]
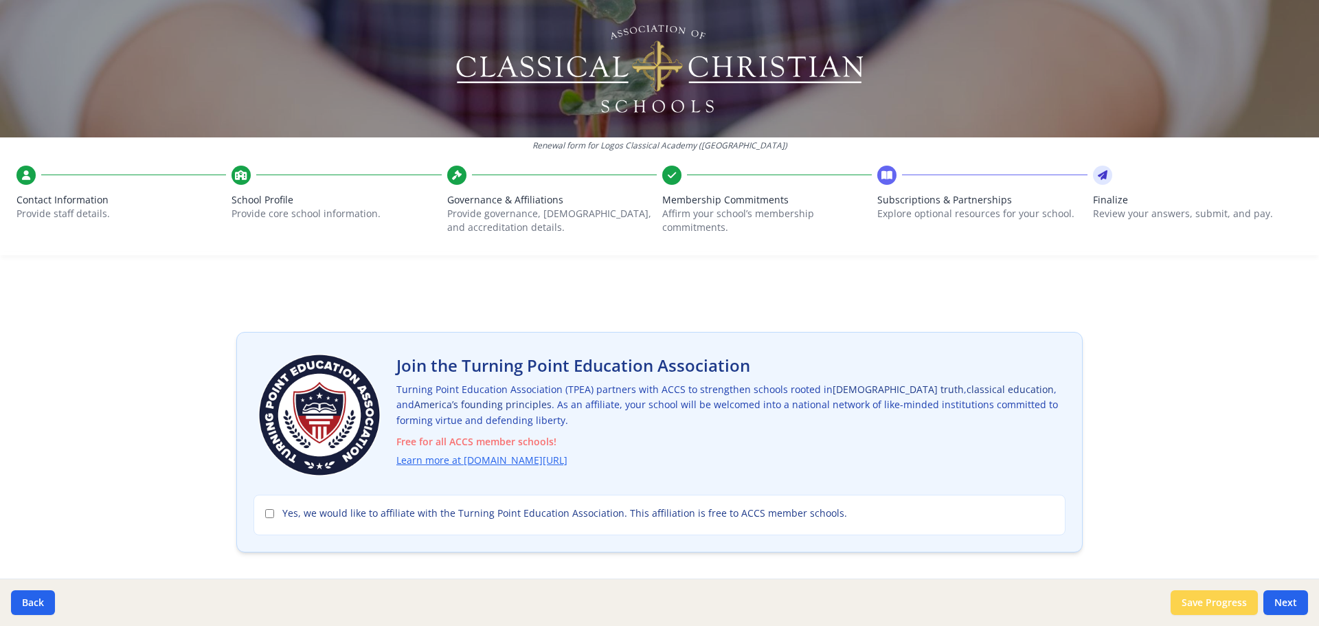
click at [1206, 611] on button "Save Progress" at bounding box center [1214, 602] width 87 height 25
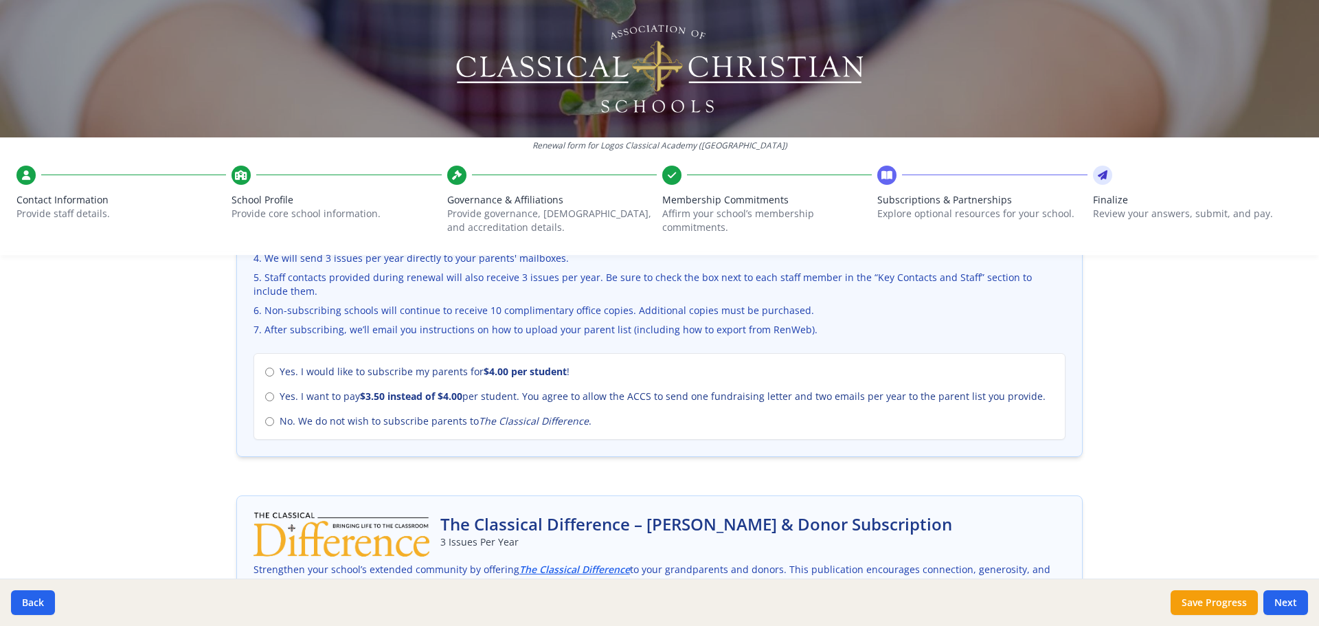
scroll to position [618, 0]
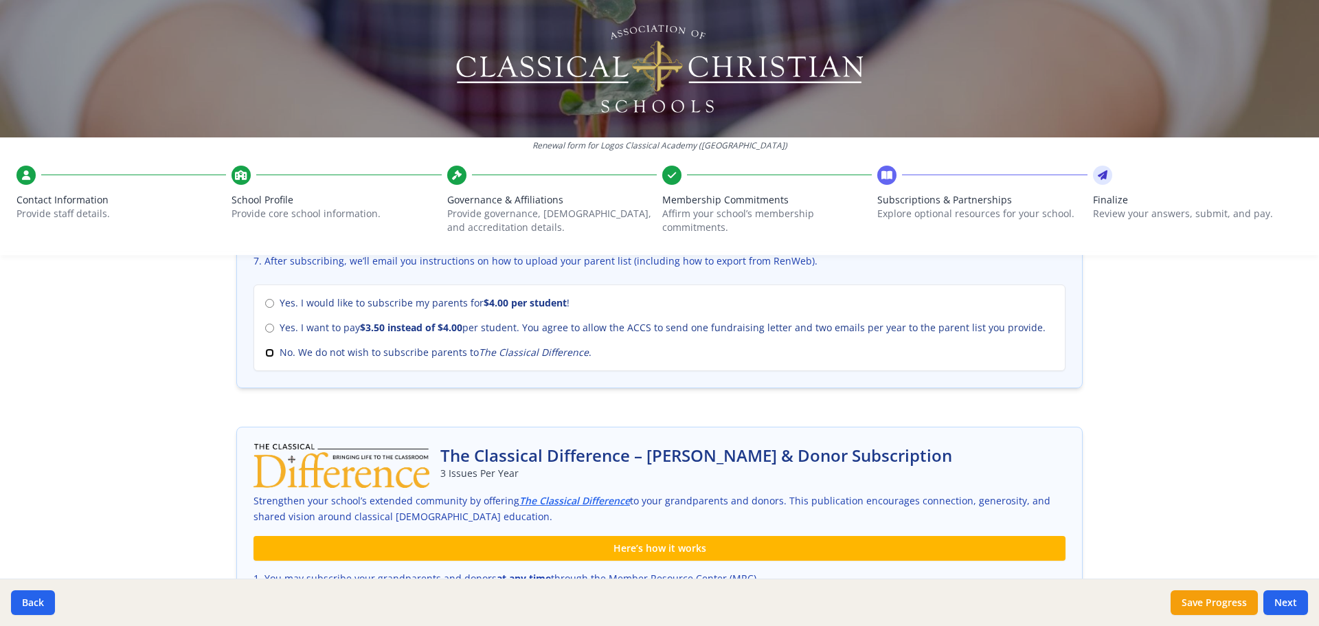
click at [265, 352] on input "No. We do not wish to subscribe parents to The Classical Difference ." at bounding box center [269, 352] width 9 height 9
radio input "true"
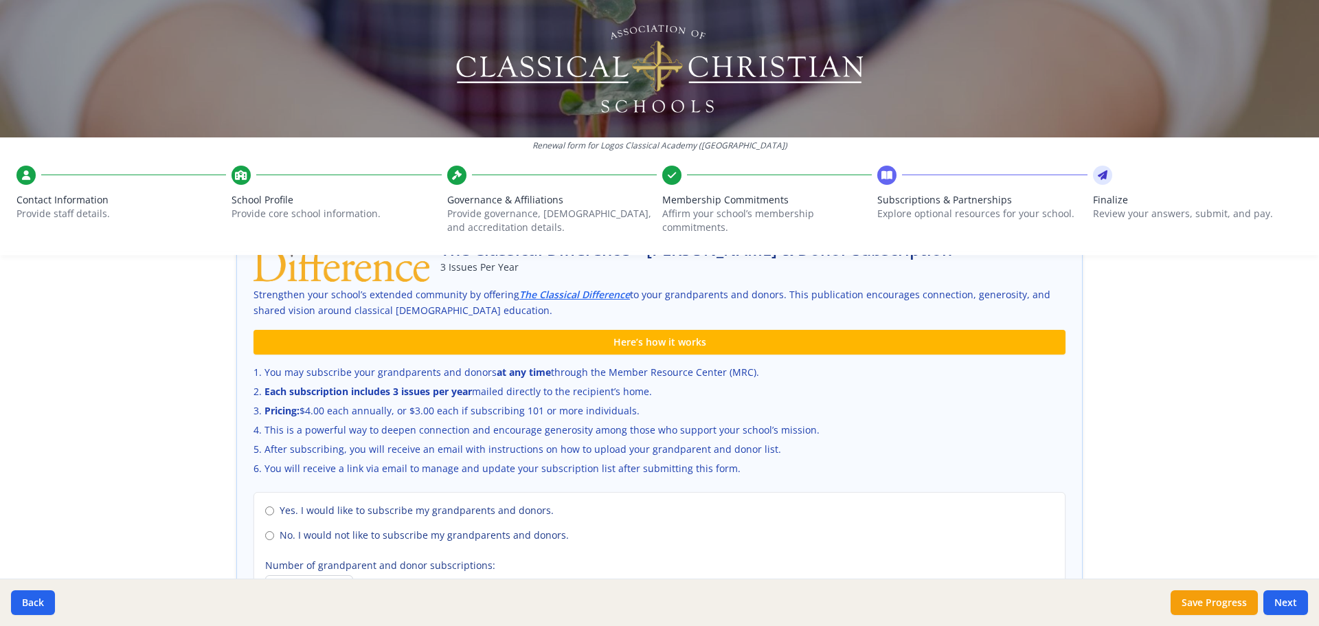
scroll to position [893, 0]
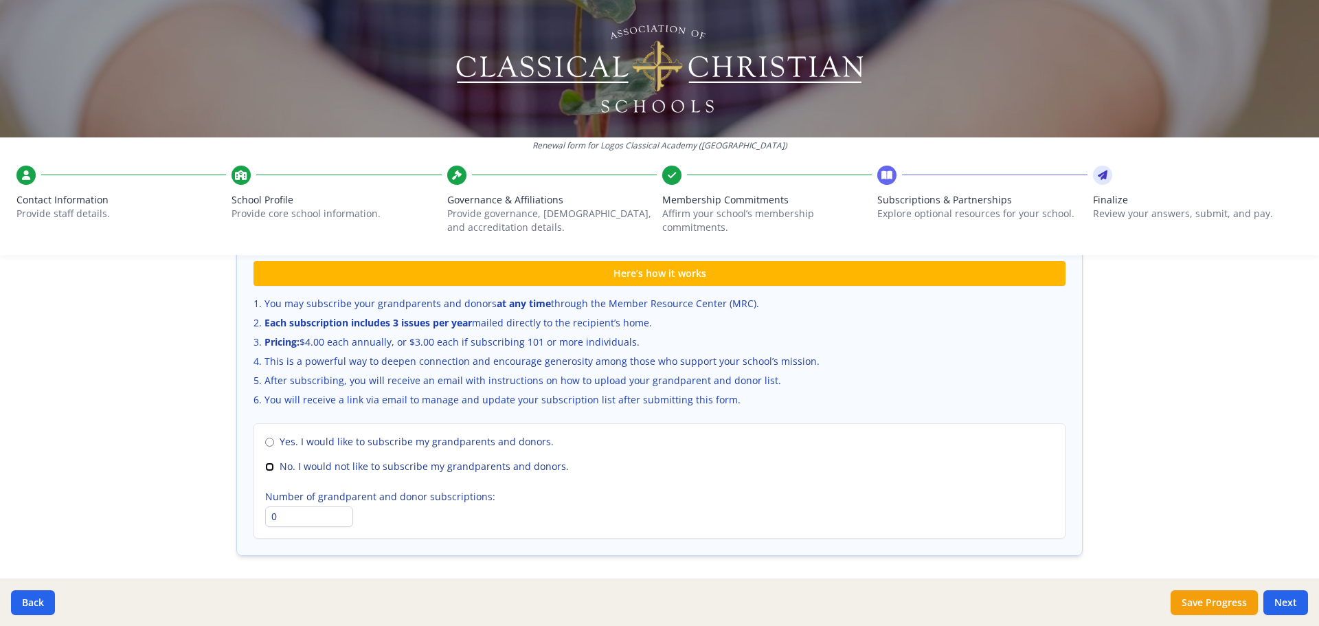
click at [265, 464] on input "No. I would not like to subscribe my grandparents and donors." at bounding box center [269, 466] width 9 height 9
radio input "true"
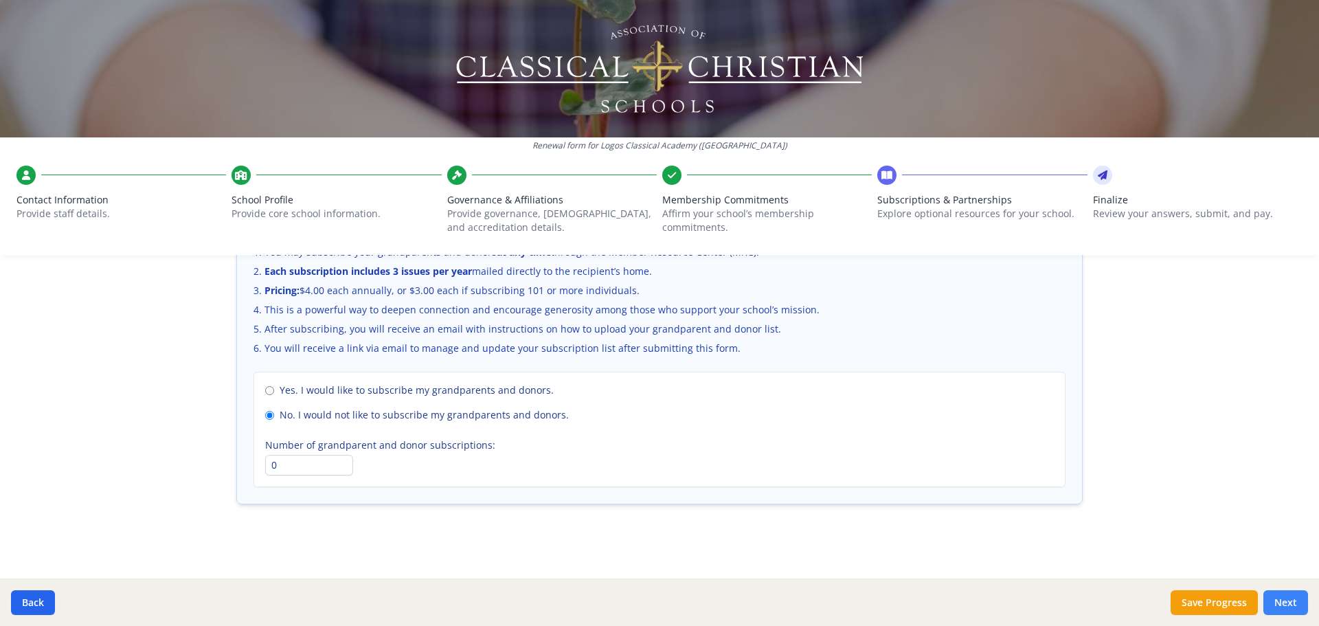
click at [1281, 602] on button "Next" at bounding box center [1285, 602] width 45 height 25
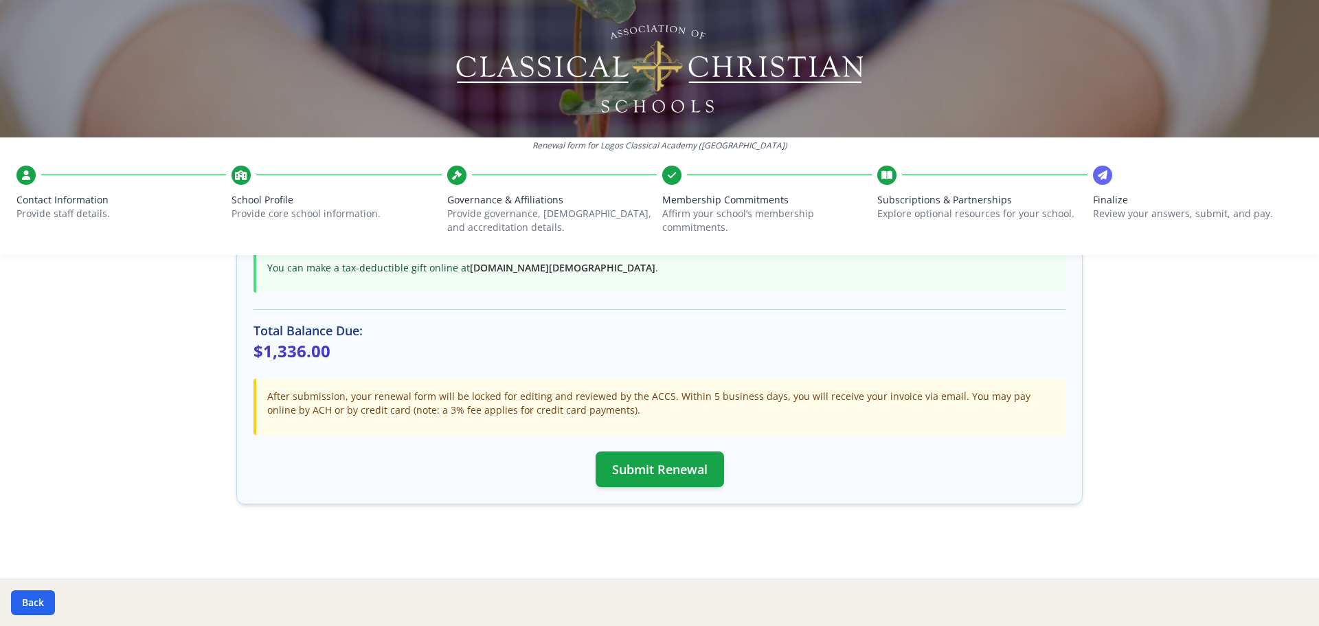
scroll to position [364, 0]
click at [666, 463] on button "Submit Renewal" at bounding box center [660, 469] width 128 height 36
